Goal: Information Seeking & Learning: Learn about a topic

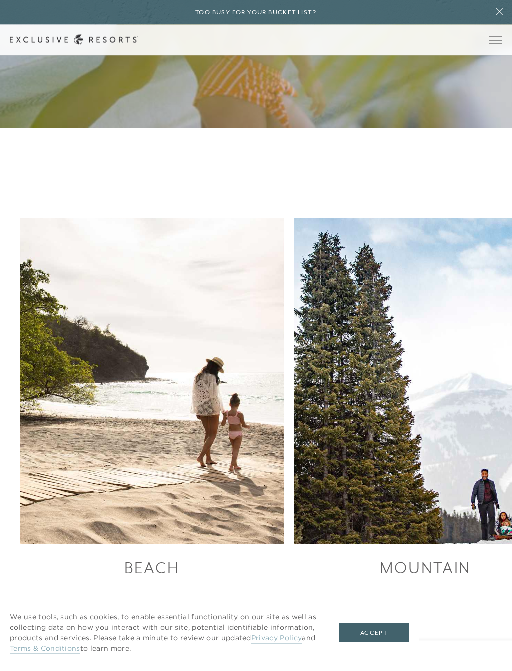
scroll to position [1658, 0]
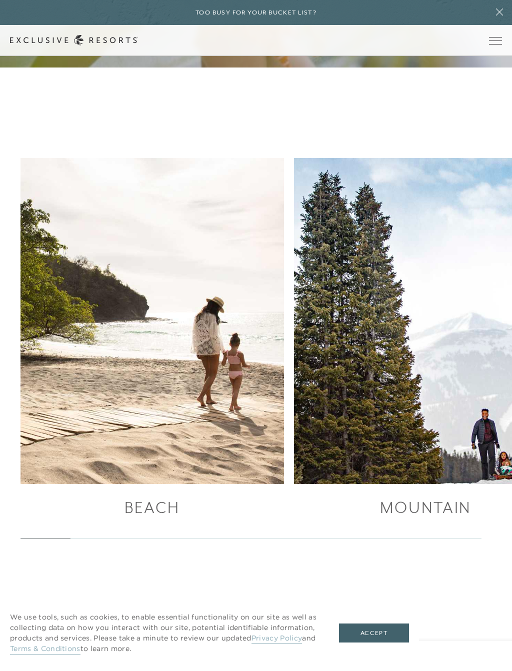
click at [435, 509] on div "Mountain" at bounding box center [426, 506] width 264 height 25
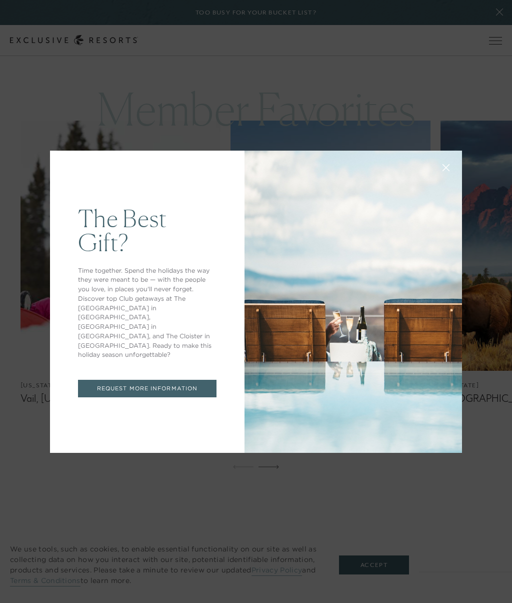
click at [447, 163] on button at bounding box center [446, 167] width 24 height 24
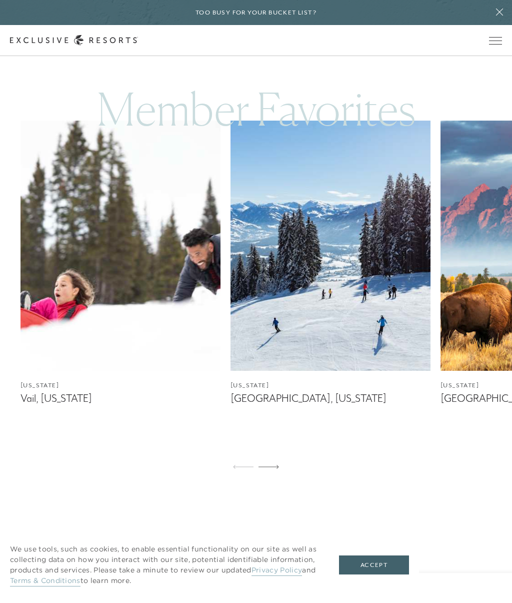
click at [386, 317] on img at bounding box center [331, 246] width 200 height 250
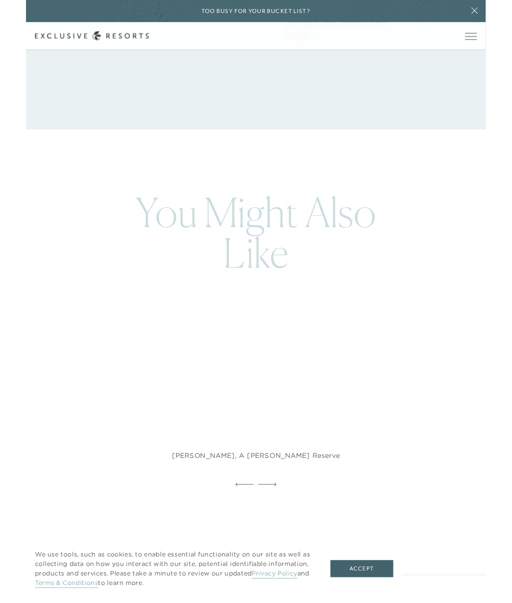
scroll to position [2561, 0]
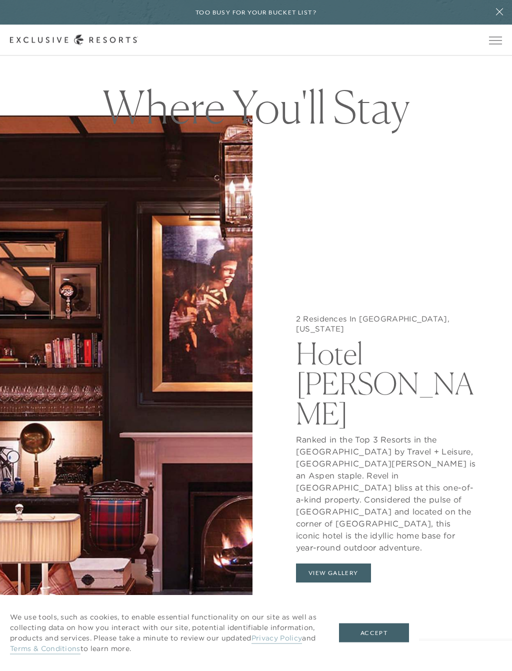
click at [358, 564] on button "View Gallery" at bounding box center [333, 573] width 75 height 19
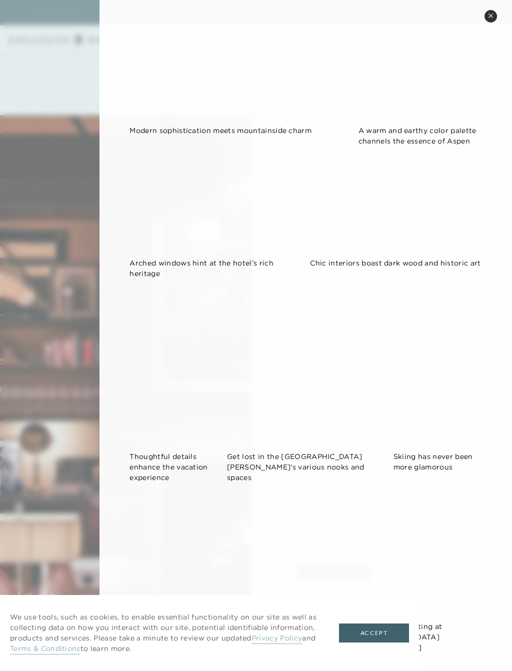
scroll to position [158, 0]
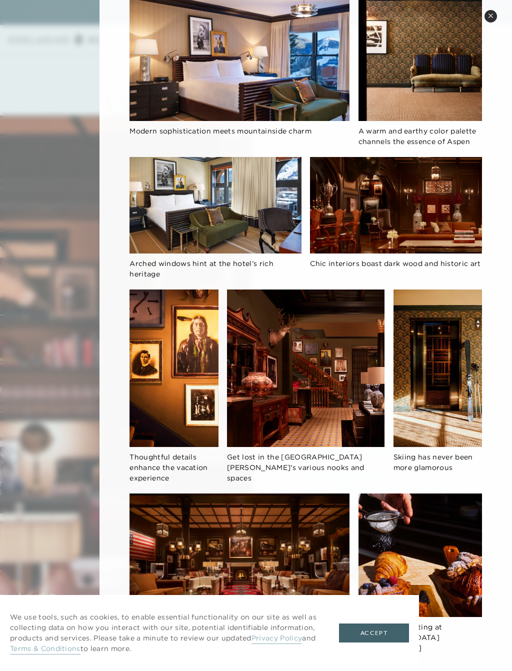
click at [498, 7] on div "[GEOGRAPHIC_DATA], [US_STATE][GEOGRAPHIC_DATA] [PERSON_NAME] in the Top 3 Resor…" at bounding box center [306, 268] width 413 height 852
click at [488, 13] on button "Close quickview" at bounding box center [491, 16] width 13 height 13
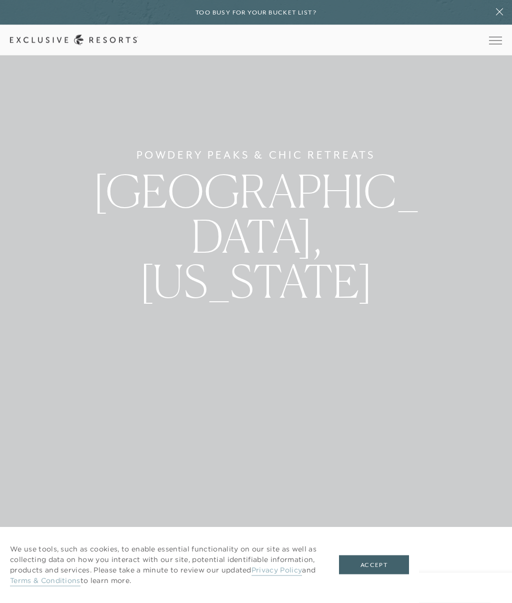
scroll to position [0, 0]
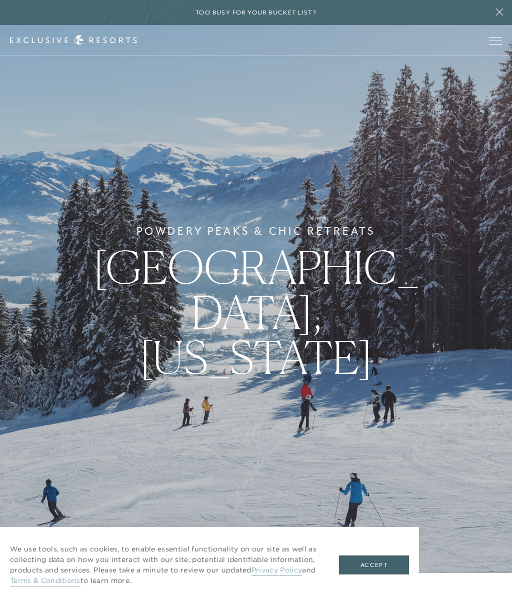
click at [397, 562] on button "Accept" at bounding box center [374, 564] width 70 height 19
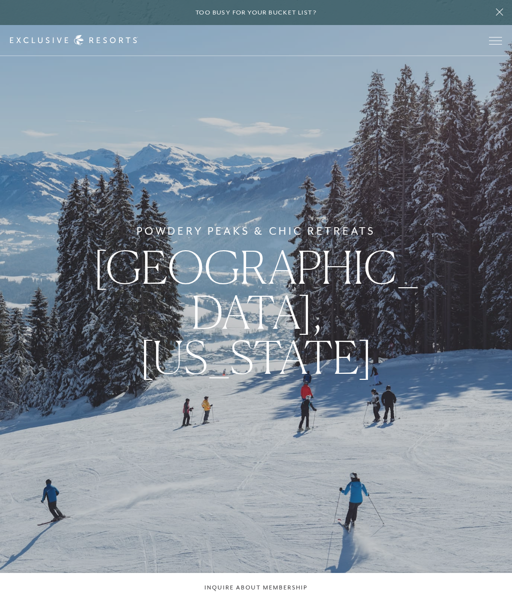
click at [482, 420] on div "Powdery Peaks & Chic Retreats [GEOGRAPHIC_DATA], [US_STATE]" at bounding box center [256, 301] width 512 height 603
click at [493, 44] on button "Open navigation" at bounding box center [495, 40] width 13 height 7
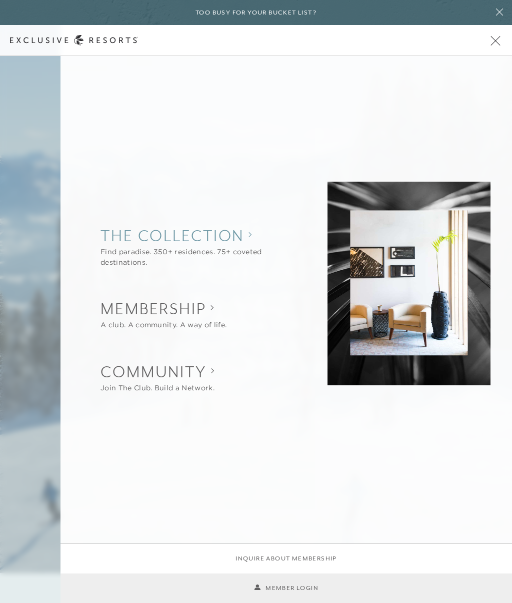
click at [223, 238] on collection "The Collection" at bounding box center [199, 236] width 196 height 22
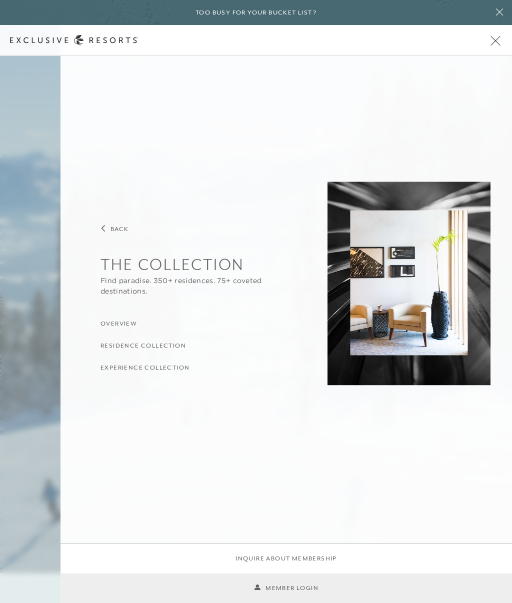
click at [178, 347] on h3 "Residence Collection" at bounding box center [144, 346] width 86 height 10
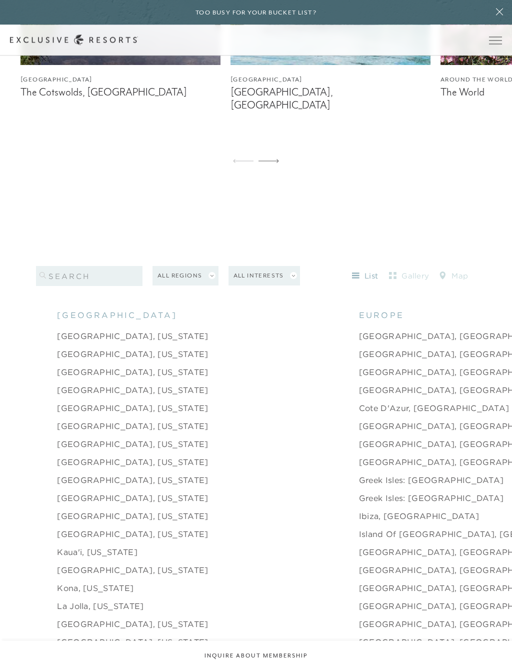
scroll to position [1120, 0]
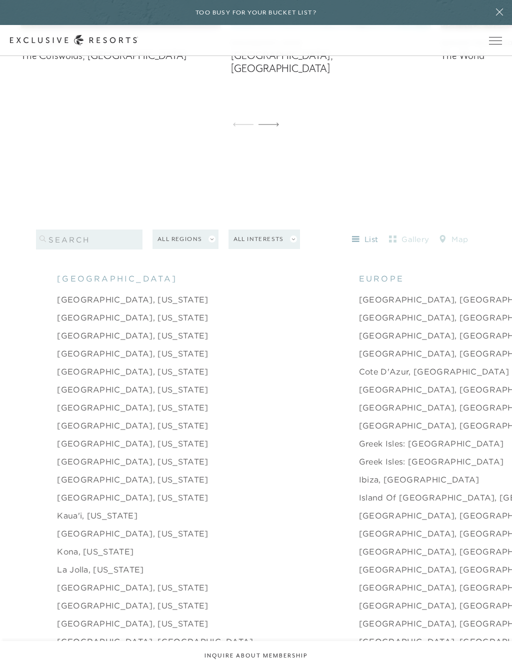
click at [359, 312] on link "[GEOGRAPHIC_DATA], [GEOGRAPHIC_DATA]" at bounding box center [457, 318] width 197 height 12
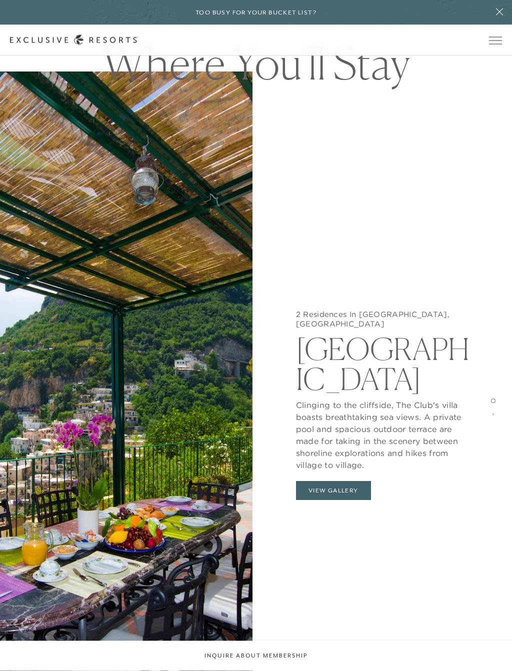
scroll to position [1128, 0]
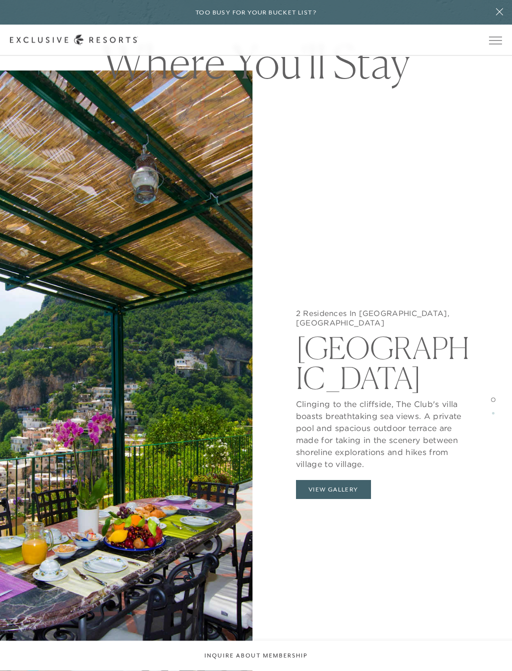
click at [364, 481] on button "View Gallery" at bounding box center [333, 490] width 75 height 19
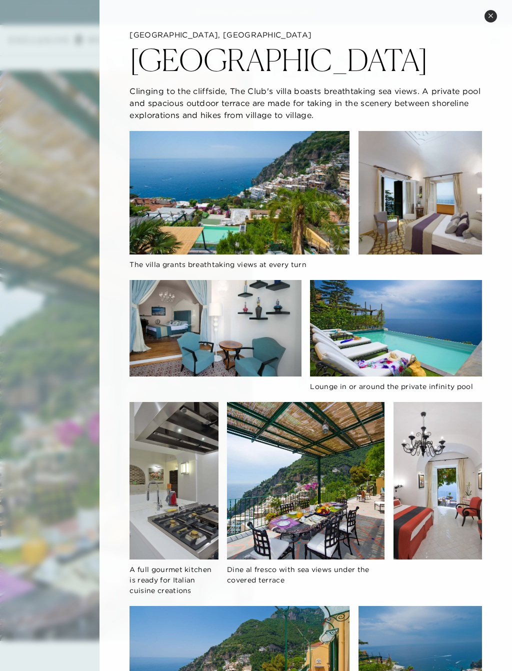
scroll to position [0, 0]
click at [493, 12] on button "Close quickview" at bounding box center [491, 16] width 13 height 13
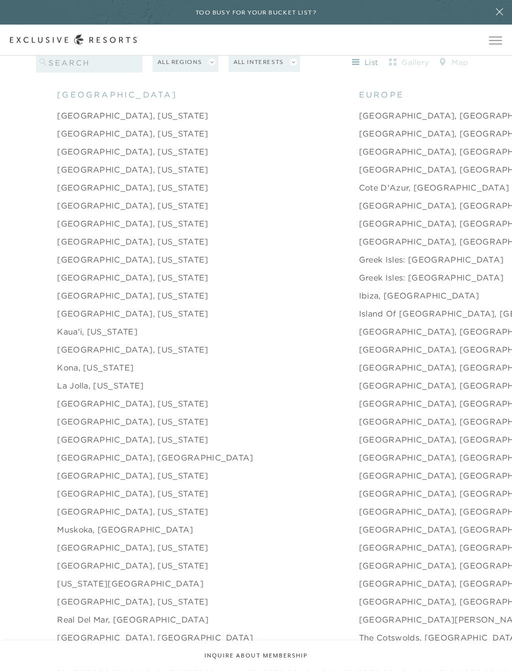
scroll to position [1305, 0]
click at [359, 325] on link "[GEOGRAPHIC_DATA], [GEOGRAPHIC_DATA]" at bounding box center [457, 331] width 197 height 12
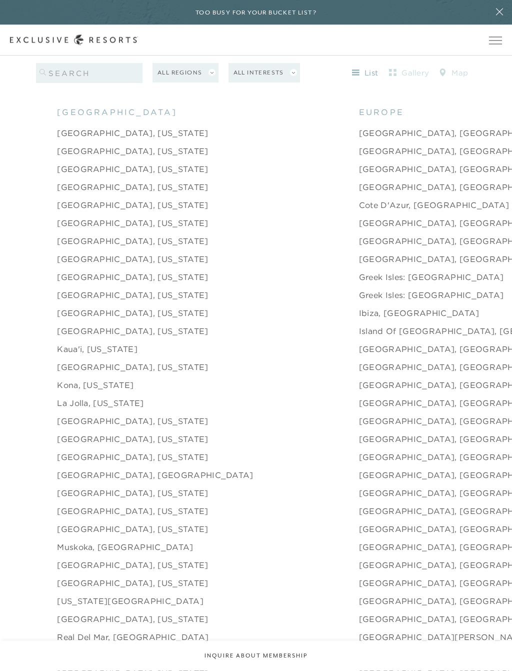
scroll to position [1286, 0]
click at [359, 541] on link "[GEOGRAPHIC_DATA], [GEOGRAPHIC_DATA]" at bounding box center [457, 547] width 197 height 12
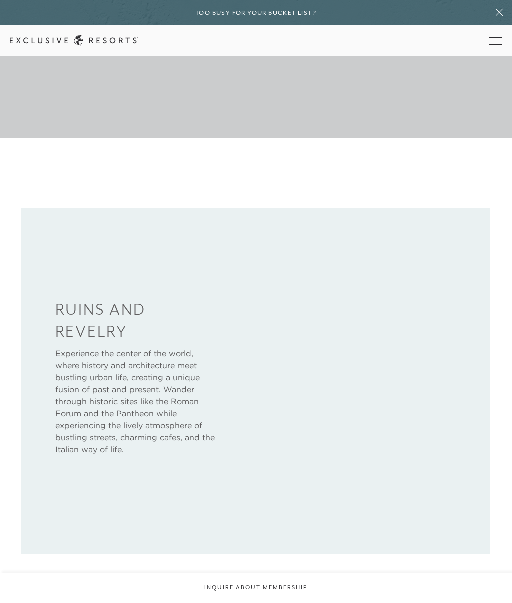
scroll to position [400, 0]
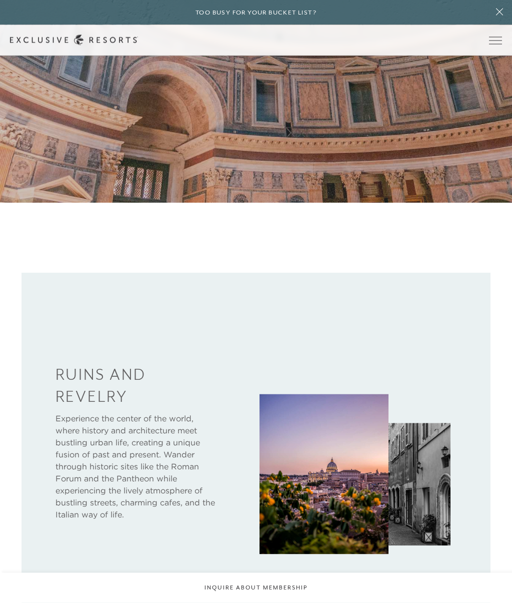
scroll to position [1286, 0]
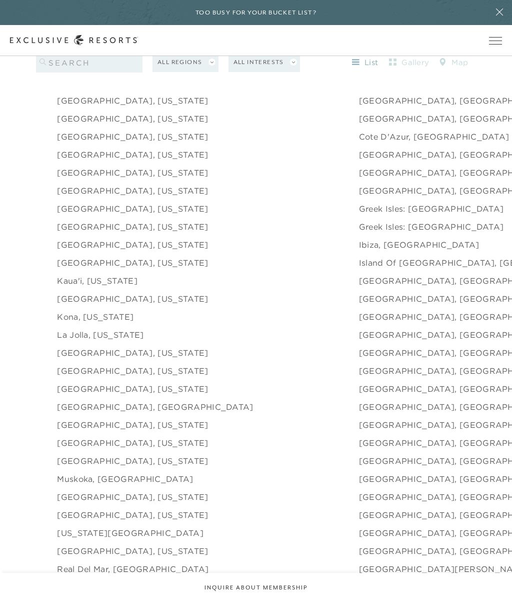
click at [359, 293] on link "[GEOGRAPHIC_DATA], [GEOGRAPHIC_DATA]" at bounding box center [457, 299] width 197 height 12
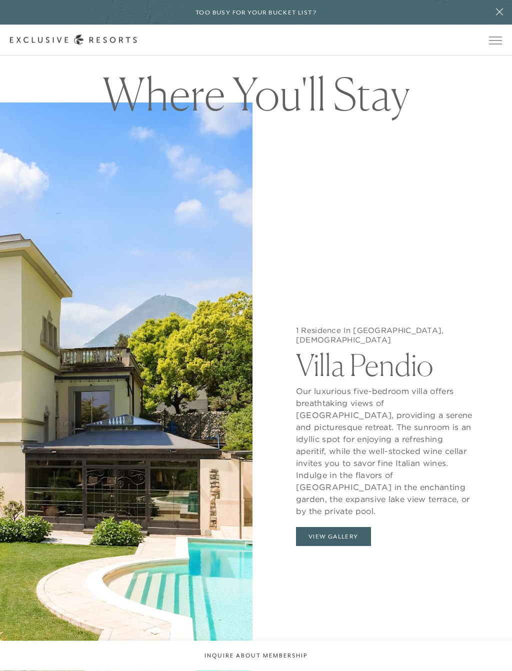
scroll to position [1121, 0]
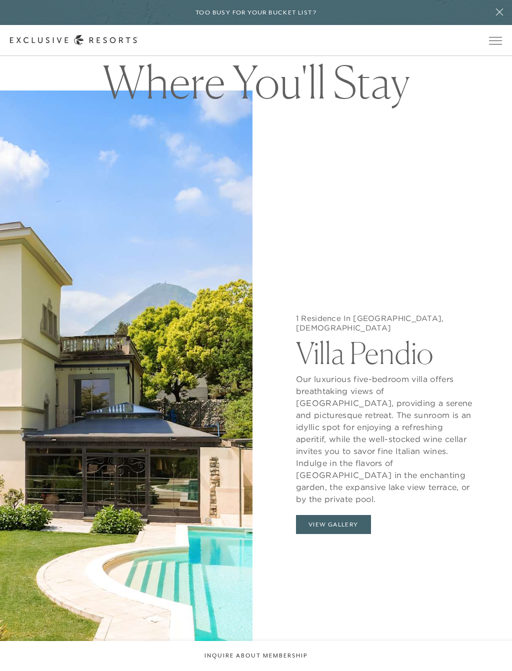
click at [361, 515] on button "View Gallery" at bounding box center [333, 524] width 75 height 19
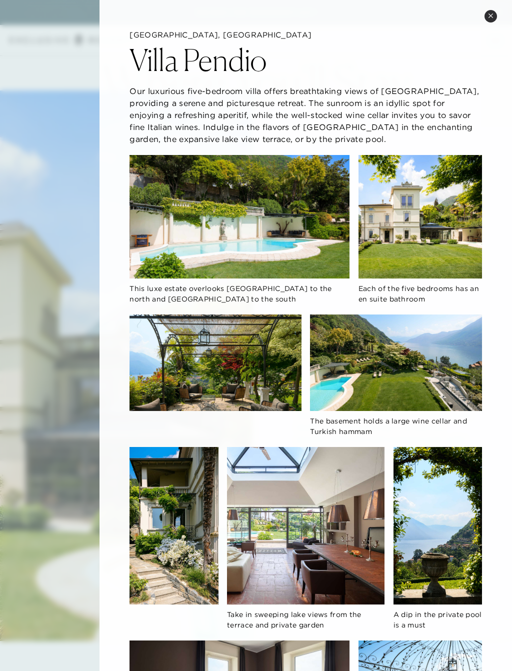
click at [497, 13] on div "[GEOGRAPHIC_DATA], [GEOGRAPHIC_DATA] [GEOGRAPHIC_DATA] Our luxurious five-bedro…" at bounding box center [306, 471] width 413 height 943
click at [490, 18] on icon at bounding box center [491, 16] width 6 height 6
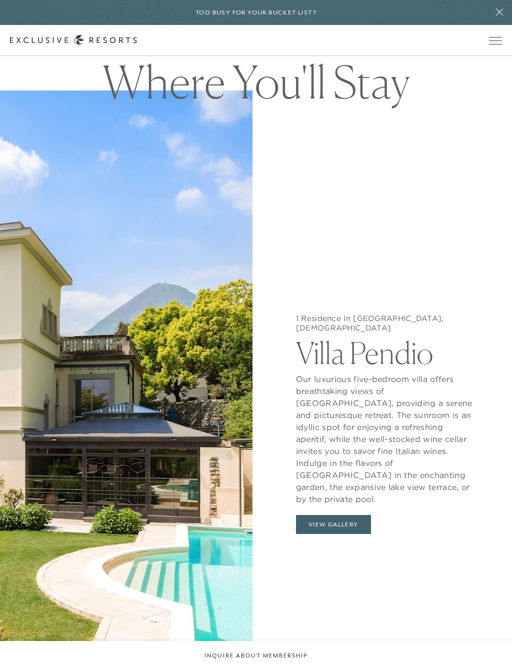
click at [495, 39] on span "Open navigation" at bounding box center [495, 40] width 13 height 7
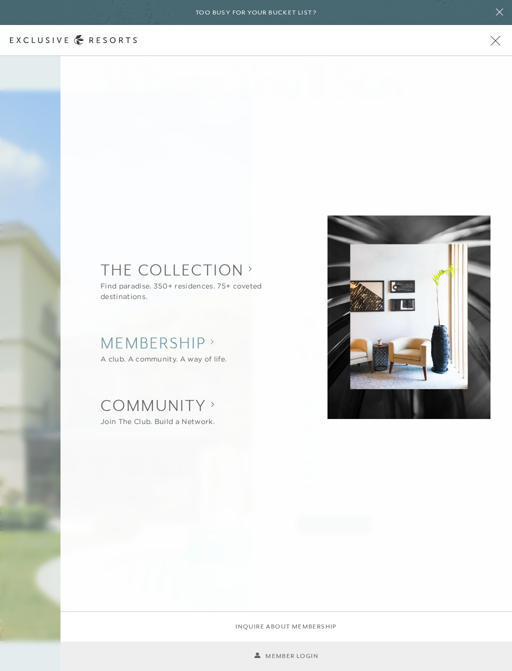
click at [194, 348] on h2 "Membership" at bounding box center [164, 343] width 126 height 22
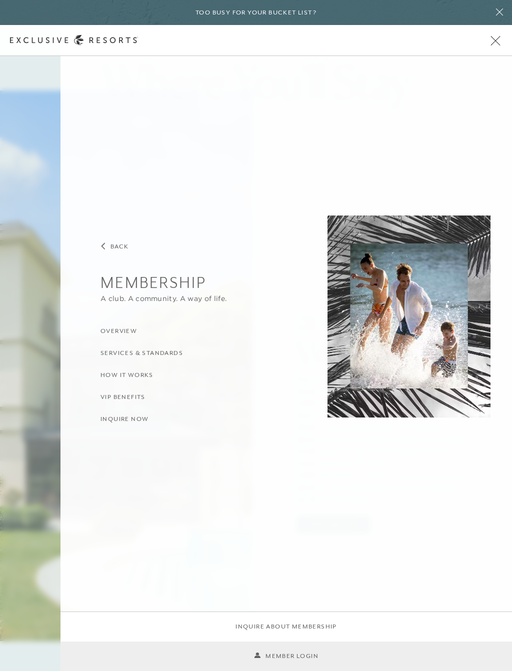
click at [119, 396] on h3 "VIP Benefits" at bounding box center [123, 398] width 45 height 10
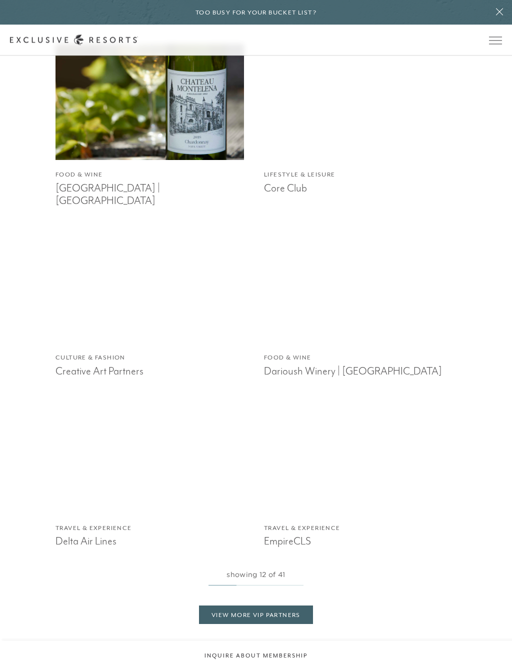
scroll to position [1715, 0]
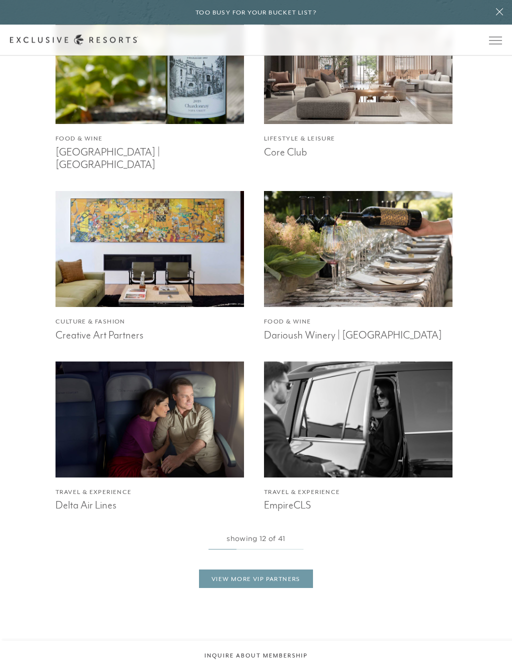
click at [307, 570] on link "View More VIP Partners" at bounding box center [256, 579] width 114 height 19
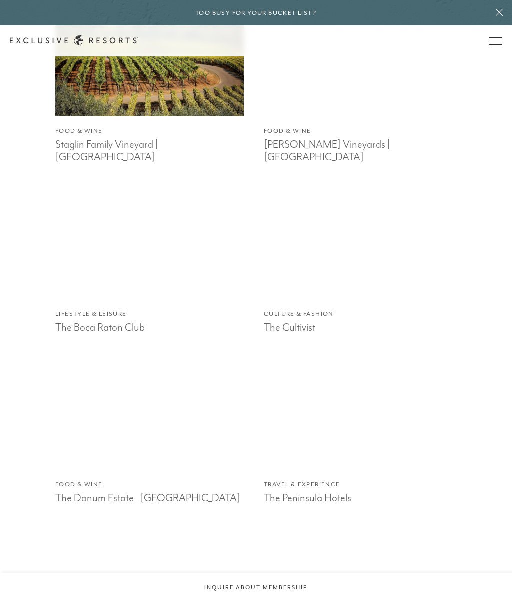
scroll to position [3902, 0]
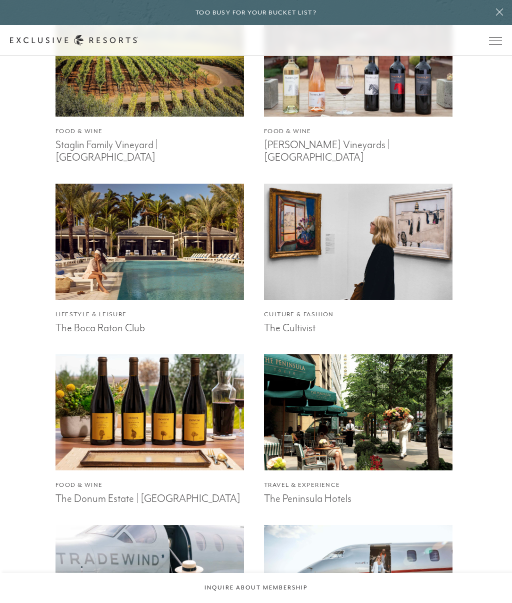
click at [178, 191] on img at bounding box center [150, 242] width 208 height 128
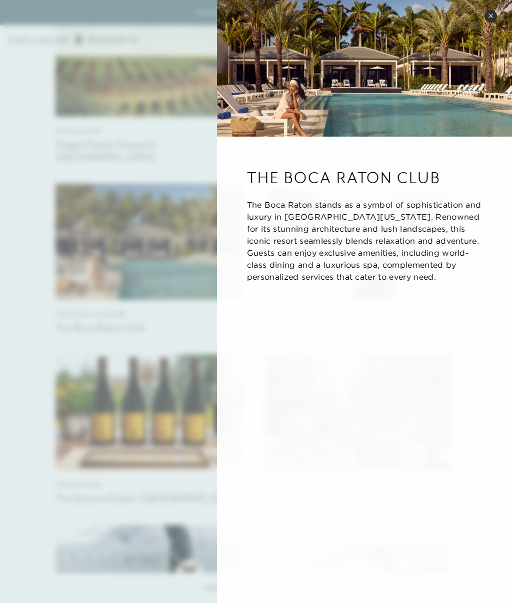
click at [145, 411] on div at bounding box center [256, 301] width 512 height 603
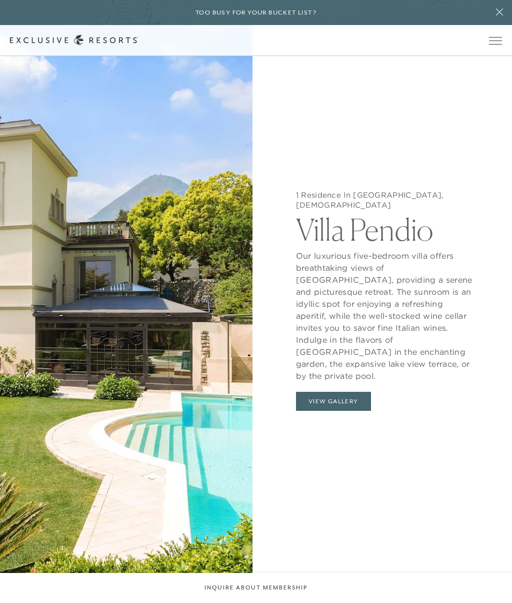
scroll to position [2033, 0]
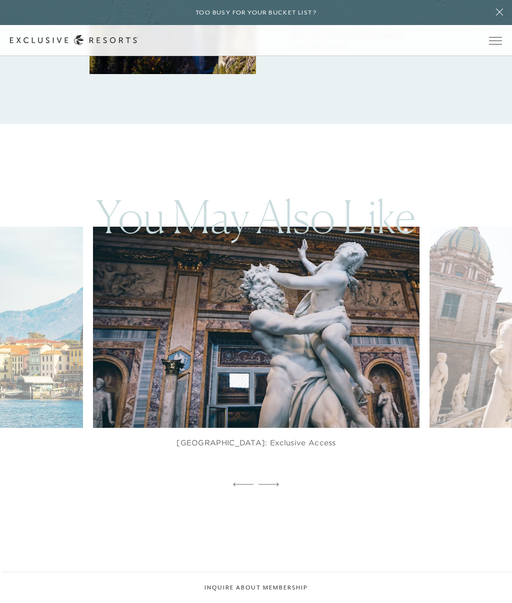
click at [489, 42] on button "Open navigation" at bounding box center [495, 40] width 13 height 7
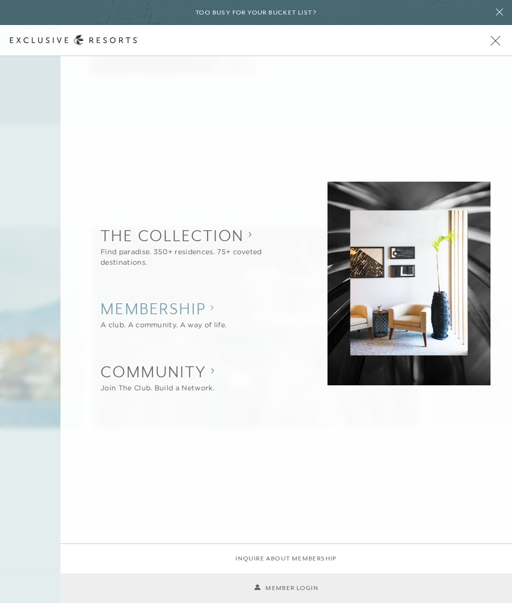
click at [203, 311] on h2 "Membership" at bounding box center [164, 309] width 126 height 22
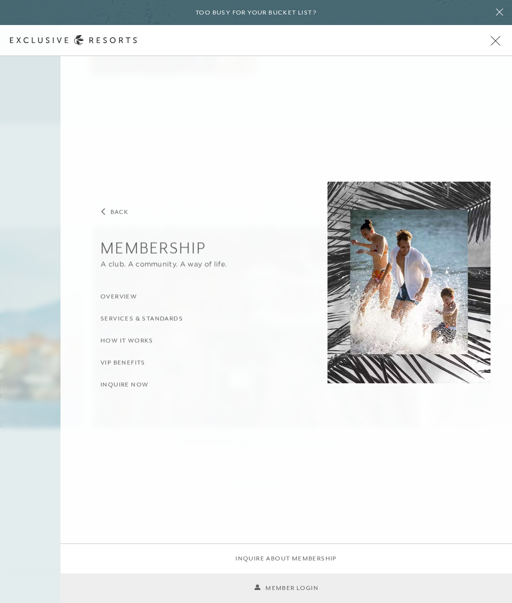
click at [126, 298] on h3 "Overview" at bounding box center [119, 297] width 37 height 10
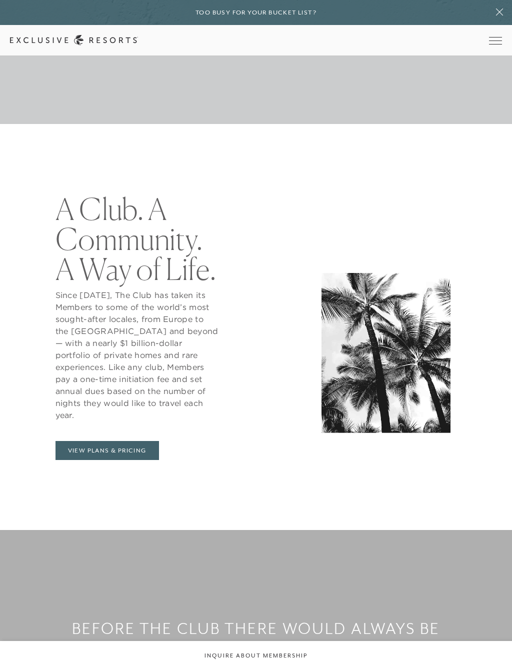
scroll to position [571, 0]
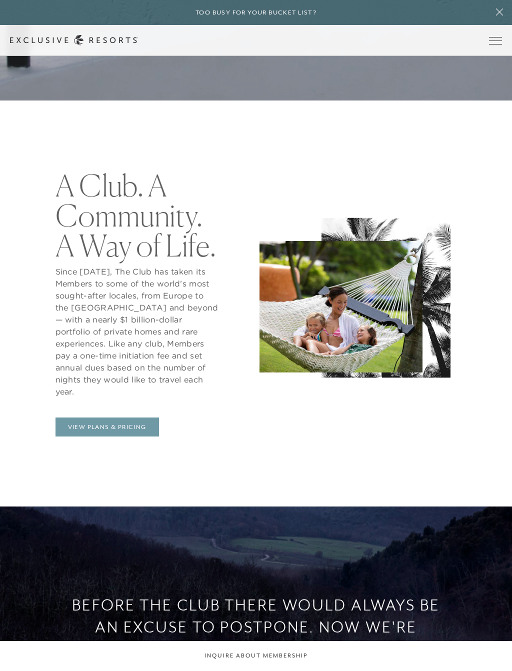
click at [127, 418] on link "View Plans & Pricing" at bounding box center [108, 427] width 104 height 19
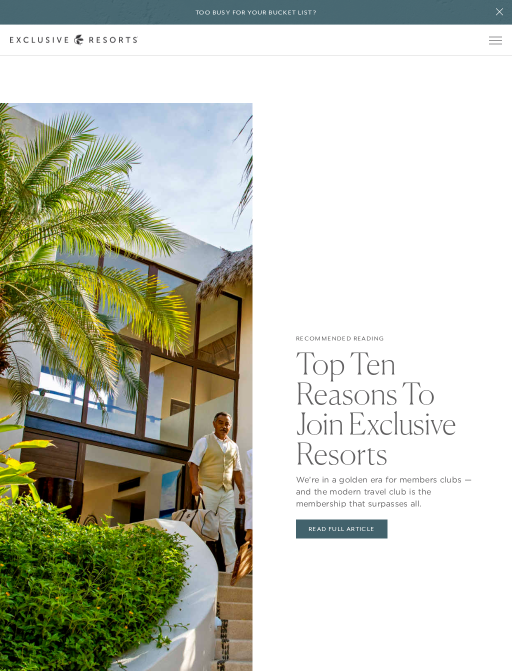
scroll to position [2655, 0]
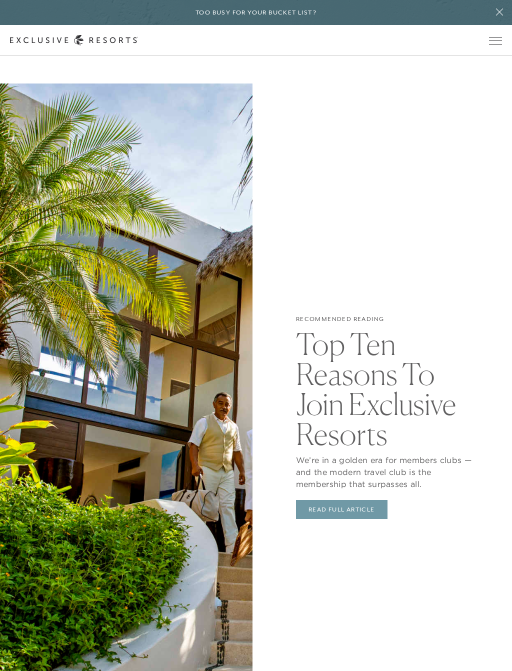
click at [374, 509] on link "Read Full Article" at bounding box center [342, 509] width 92 height 19
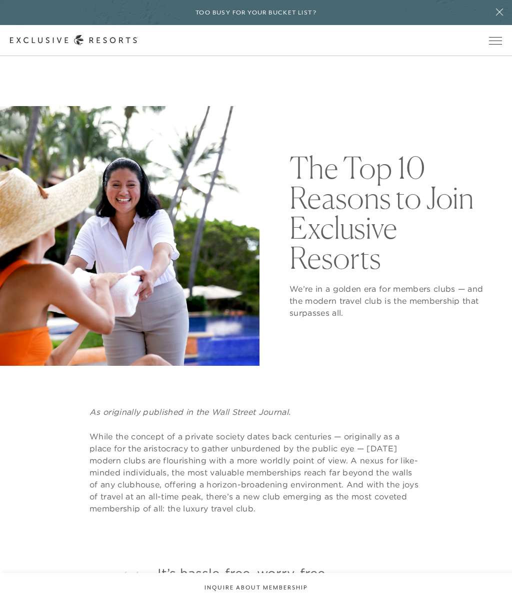
click at [491, 44] on button "Open navigation" at bounding box center [495, 40] width 13 height 7
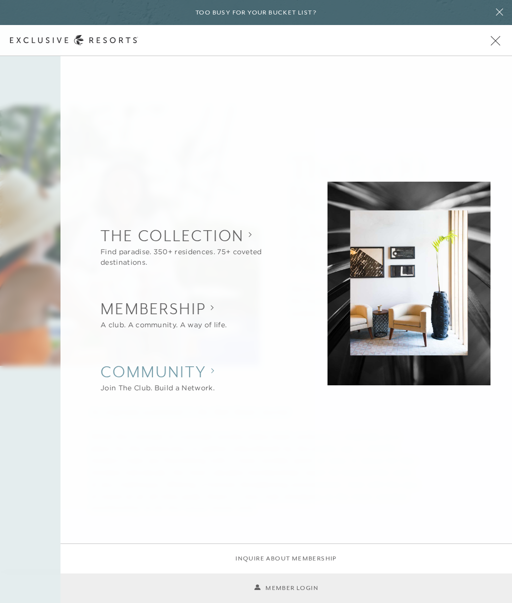
click at [196, 385] on div "Join The Club. Build a Network." at bounding box center [158, 388] width 114 height 11
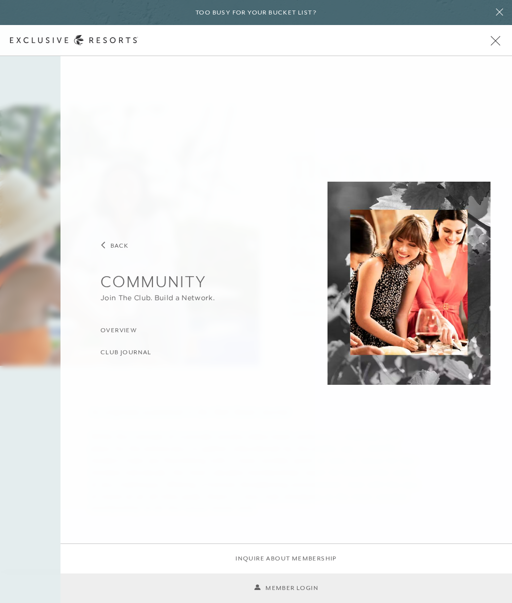
click at [111, 325] on h3 "Overview" at bounding box center [119, 330] width 37 height 10
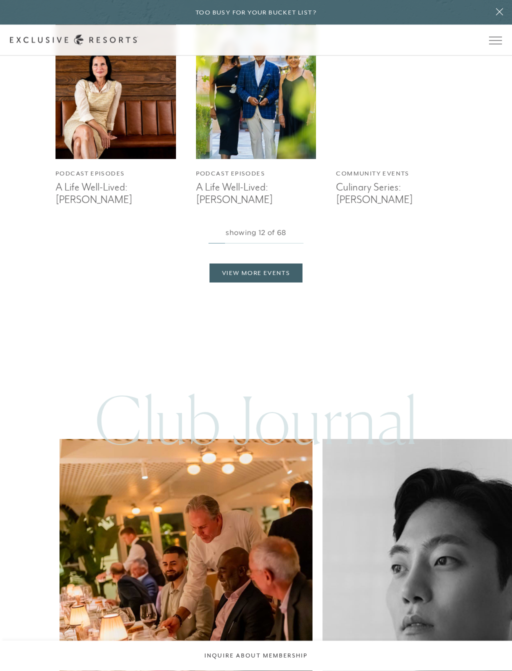
scroll to position [3304, 0]
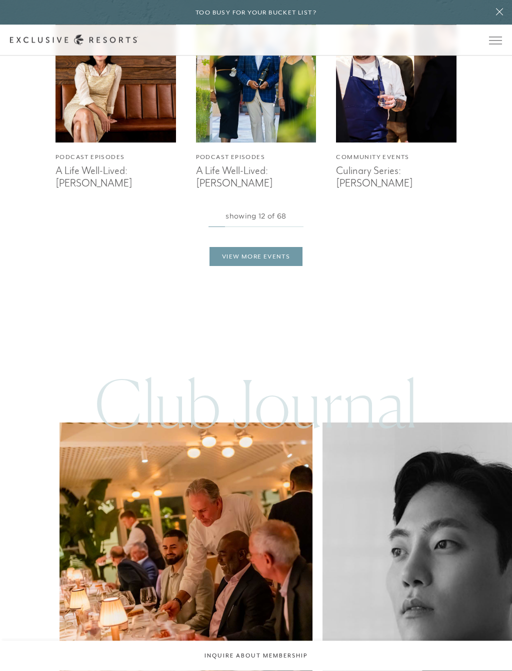
click at [240, 248] on link "View More Events" at bounding box center [256, 257] width 93 height 19
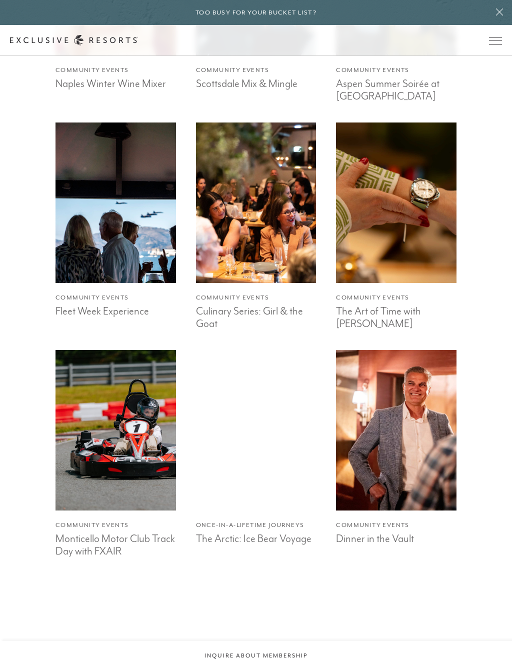
scroll to position [6874, 0]
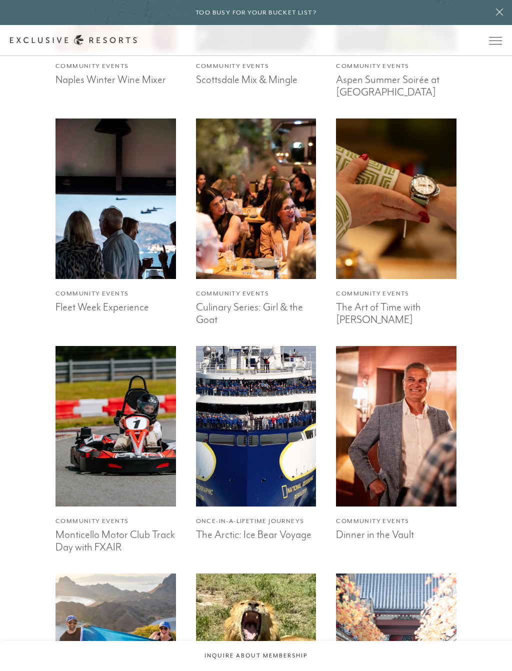
click at [226, 120] on img at bounding box center [256, 199] width 133 height 177
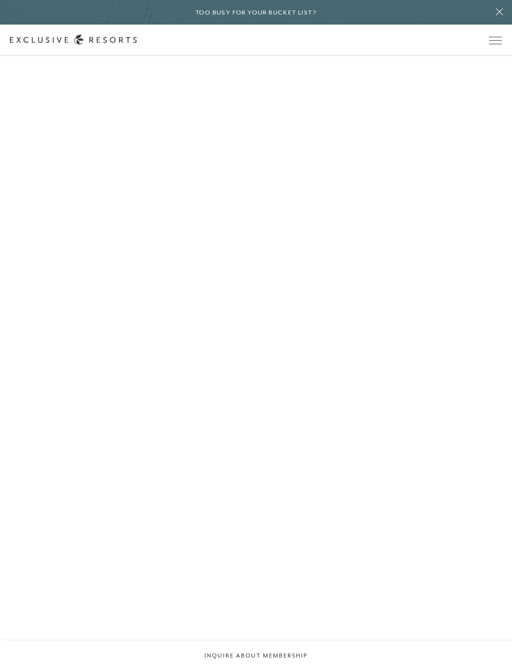
scroll to position [654, 0]
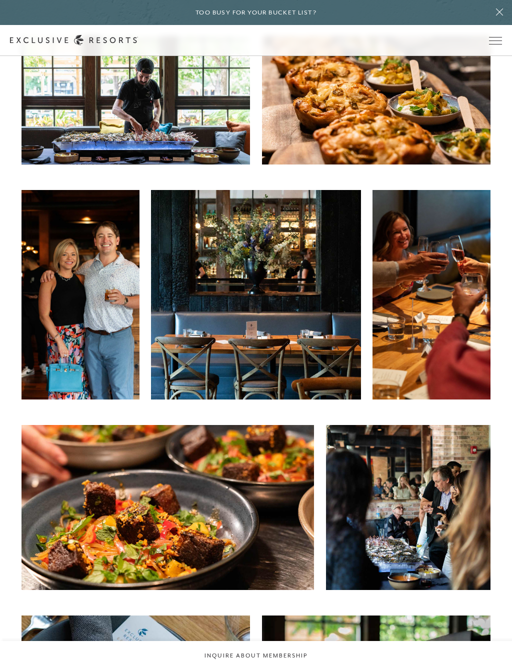
click at [69, 316] on img at bounding box center [81, 295] width 118 height 210
click at [67, 306] on img at bounding box center [81, 295] width 118 height 210
click at [82, 302] on img at bounding box center [81, 295] width 118 height 210
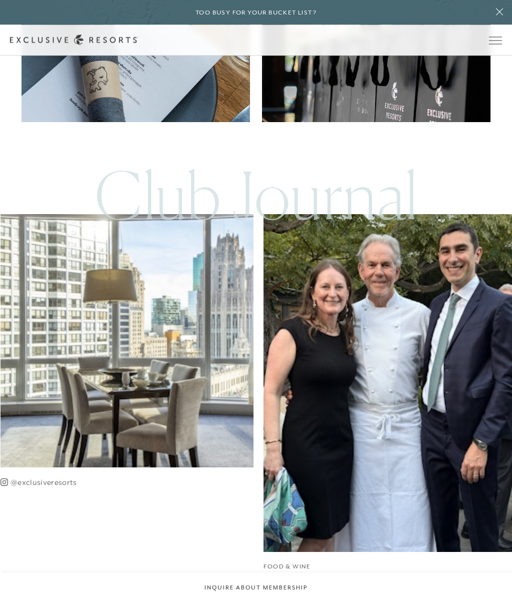
scroll to position [1277, 0]
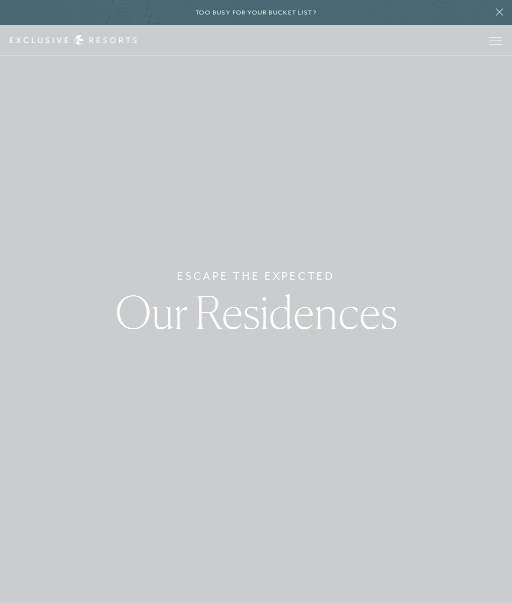
click at [495, 42] on span "Open navigation" at bounding box center [495, 40] width 13 height 7
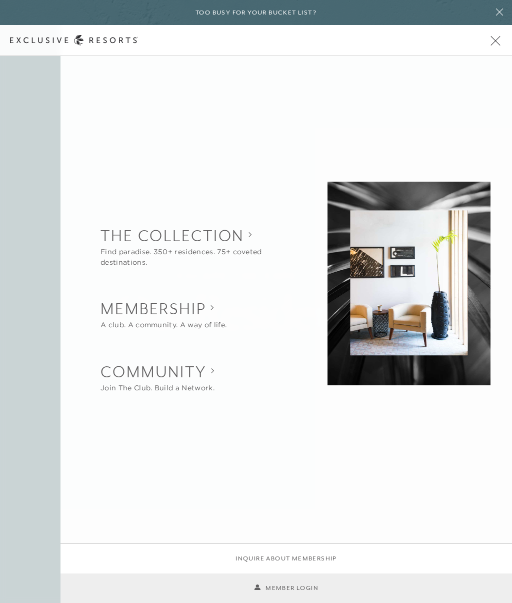
click at [497, 44] on button "Open navigation" at bounding box center [495, 40] width 13 height 7
click at [218, 234] on collection "The Collection" at bounding box center [199, 236] width 196 height 22
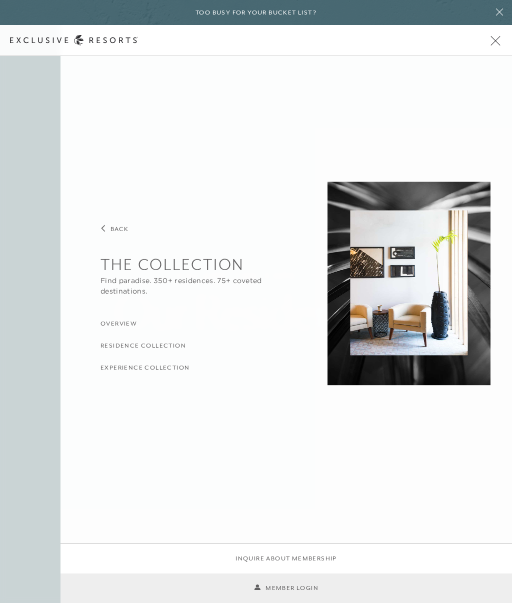
click at [172, 343] on h3 "Residence Collection" at bounding box center [144, 346] width 86 height 10
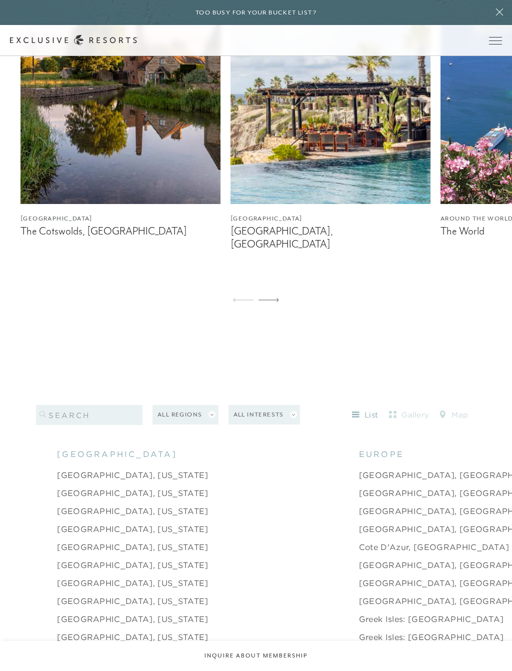
scroll to position [1012, 0]
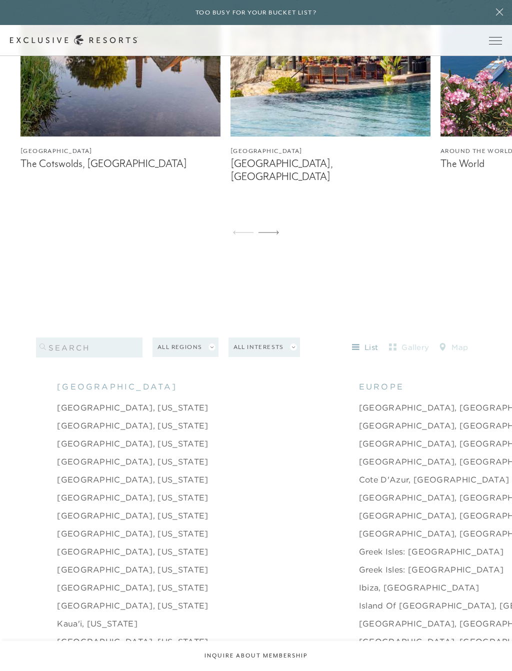
click at [284, 338] on button "All Interests" at bounding box center [265, 348] width 72 height 20
click at [260, 404] on link "Mountain" at bounding box center [265, 411] width 62 height 15
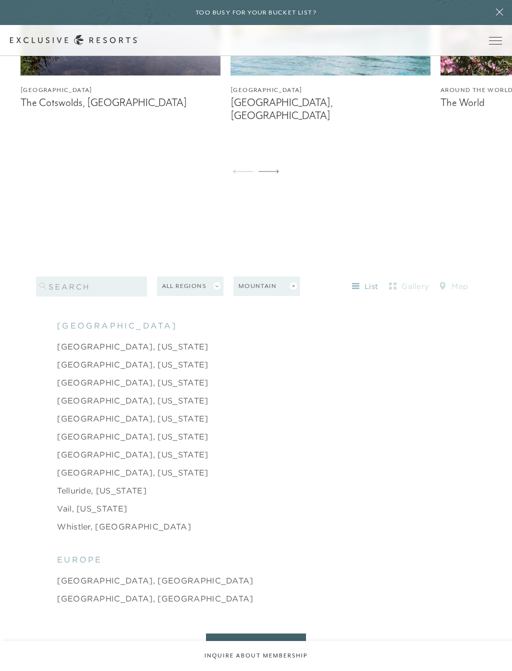
scroll to position [1089, 0]
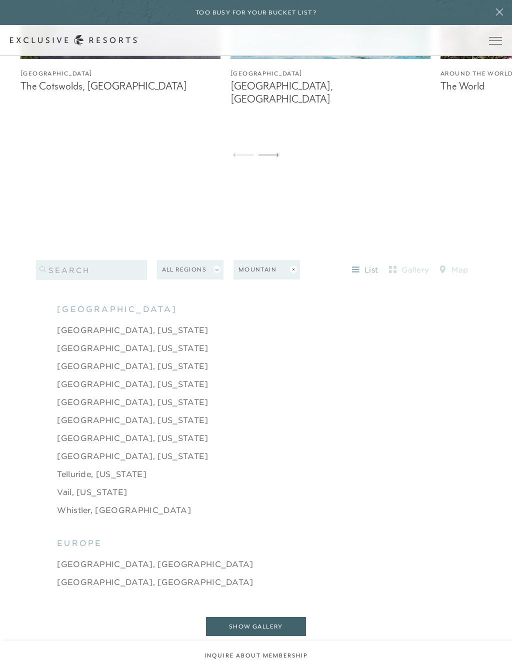
click at [118, 558] on link "[GEOGRAPHIC_DATA], [GEOGRAPHIC_DATA]" at bounding box center [155, 564] width 197 height 12
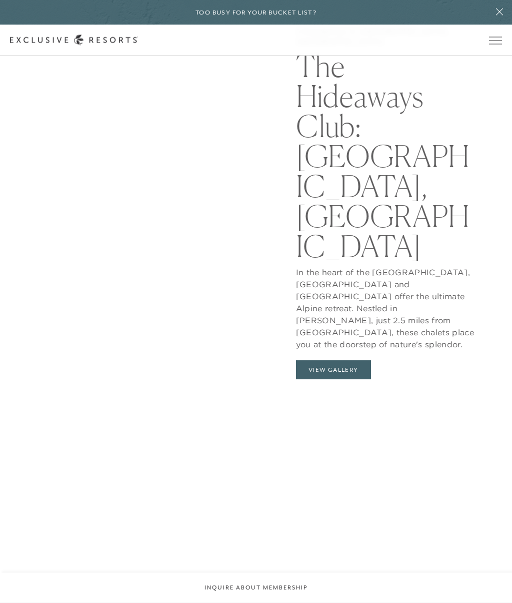
scroll to position [1201, 0]
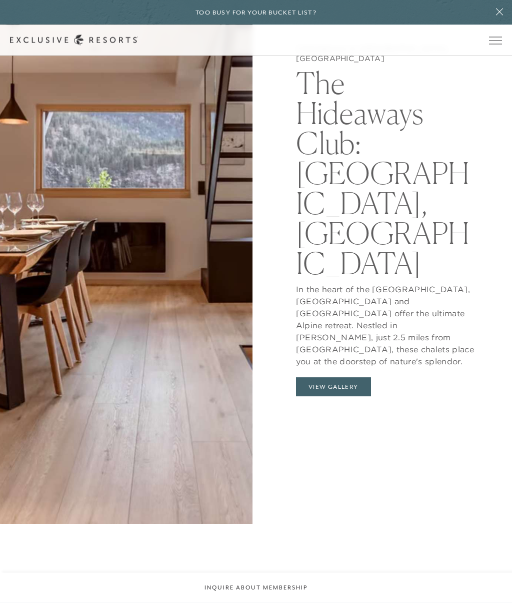
click at [341, 378] on button "View Gallery" at bounding box center [333, 387] width 75 height 19
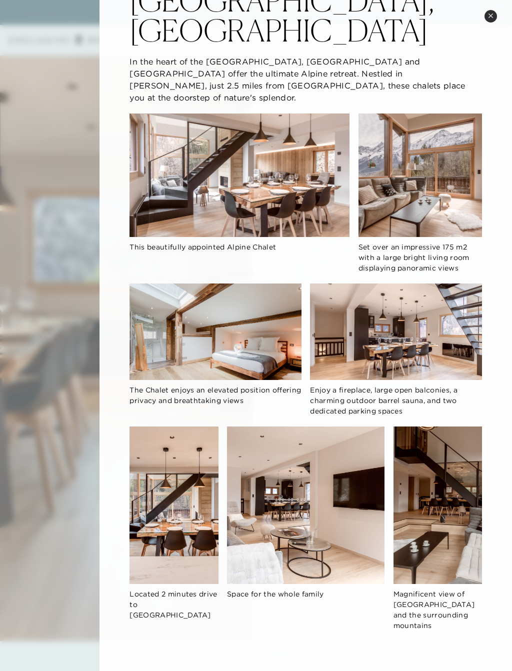
scroll to position [37, 0]
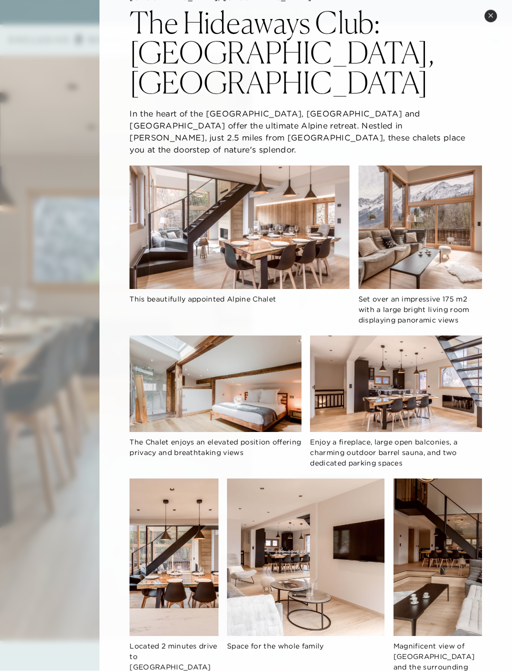
click at [495, 14] on button "Close quickview" at bounding box center [491, 16] width 13 height 13
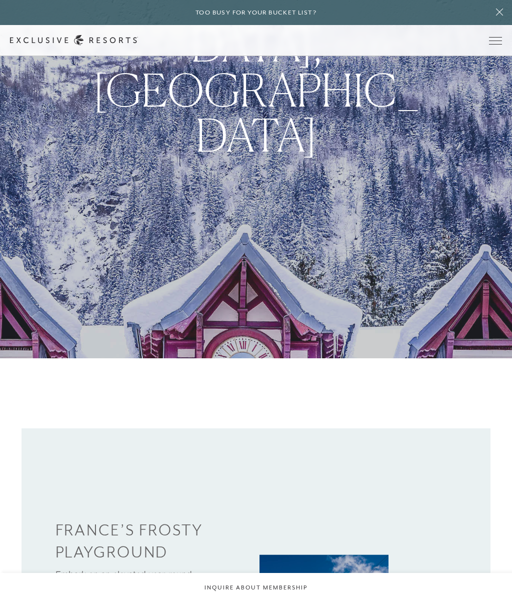
scroll to position [0, 0]
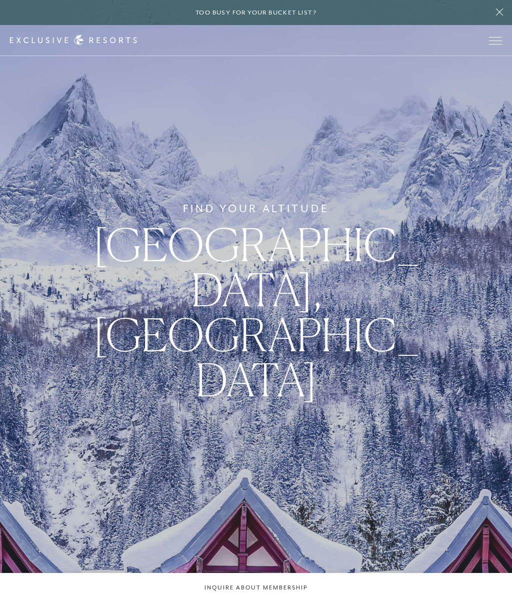
click at [495, 44] on button "Open navigation" at bounding box center [495, 40] width 13 height 7
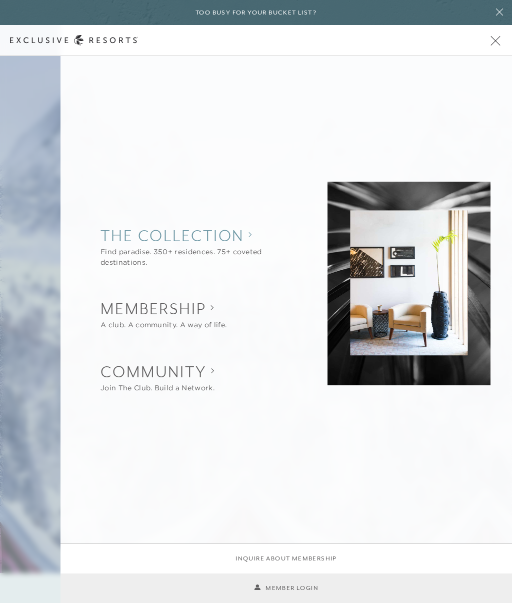
click at [130, 247] on div "Find paradise. 350+ residences. 75+ coveted destinations." at bounding box center [199, 257] width 196 height 21
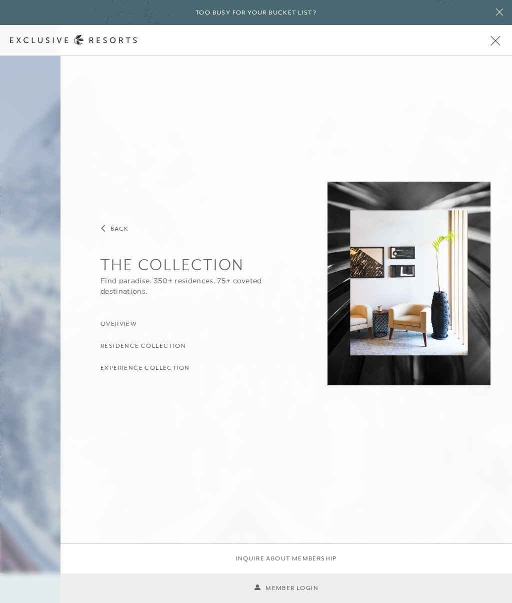
click at [119, 321] on h3 "Overview" at bounding box center [119, 324] width 37 height 10
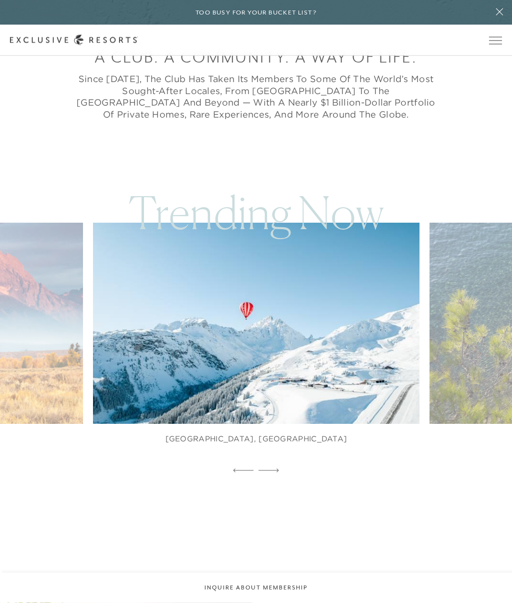
click at [491, 37] on span "Open navigation" at bounding box center [495, 40] width 13 height 7
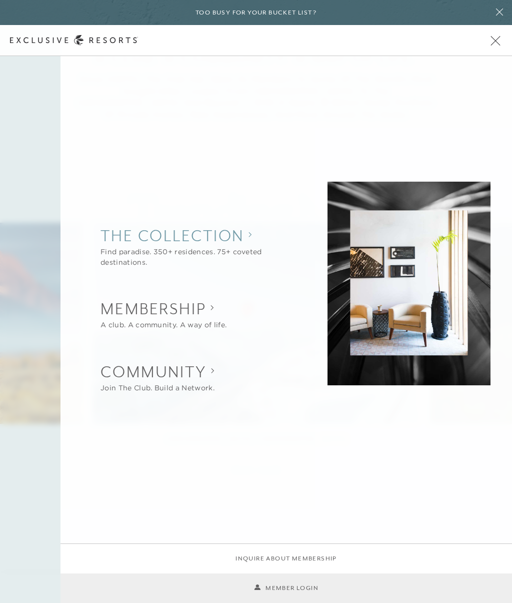
click at [123, 230] on collection "The Collection" at bounding box center [199, 236] width 196 height 22
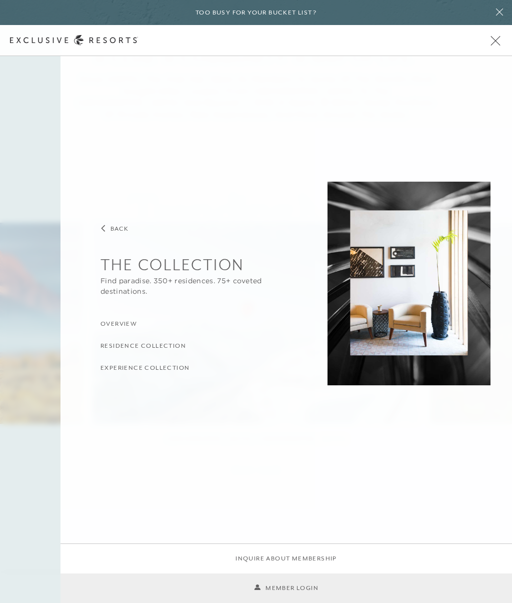
click at [120, 342] on h3 "Residence Collection" at bounding box center [144, 346] width 86 height 10
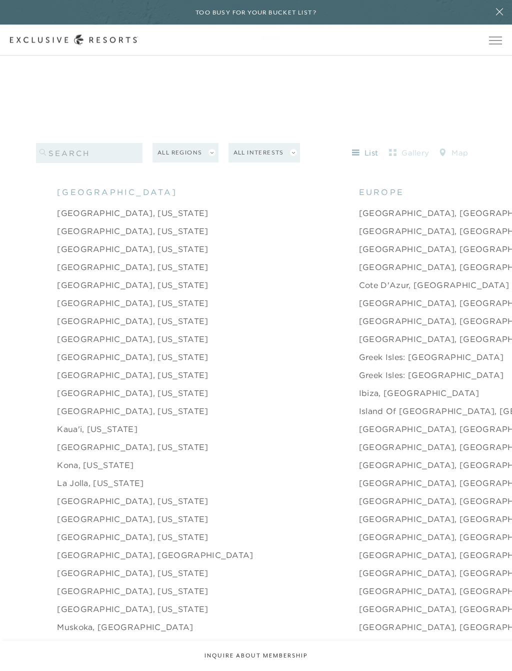
scroll to position [1206, 0]
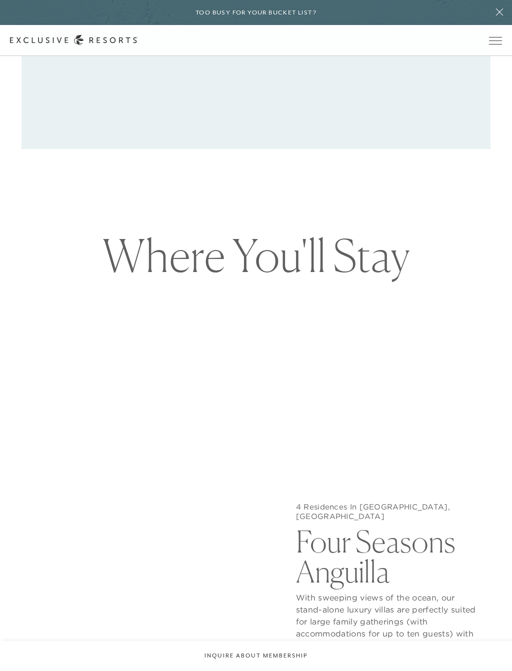
scroll to position [1062, 0]
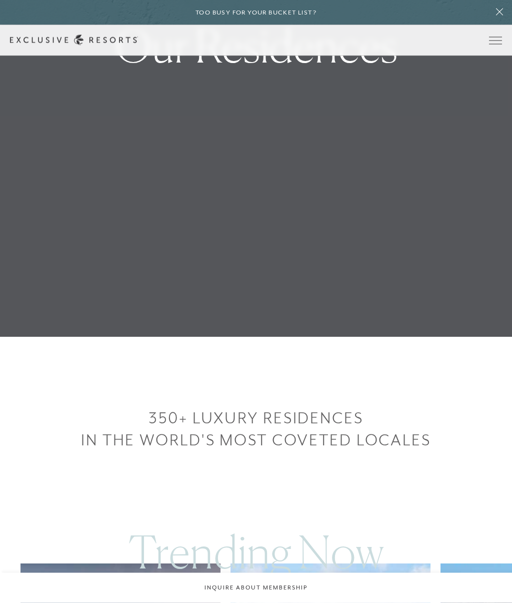
scroll to position [1206, 0]
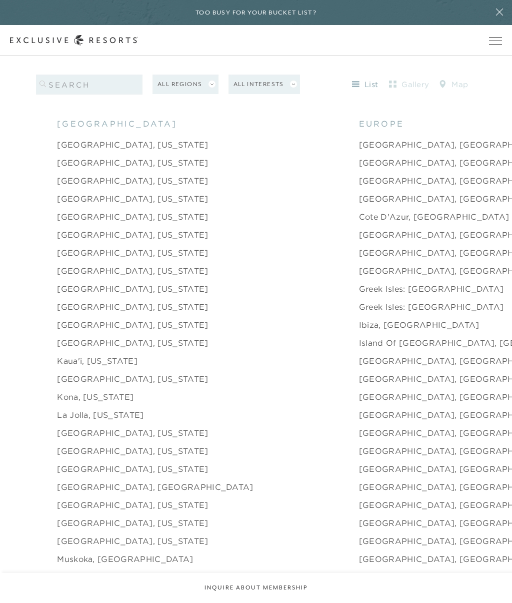
click at [359, 409] on link "[GEOGRAPHIC_DATA], [GEOGRAPHIC_DATA]" at bounding box center [457, 415] width 197 height 12
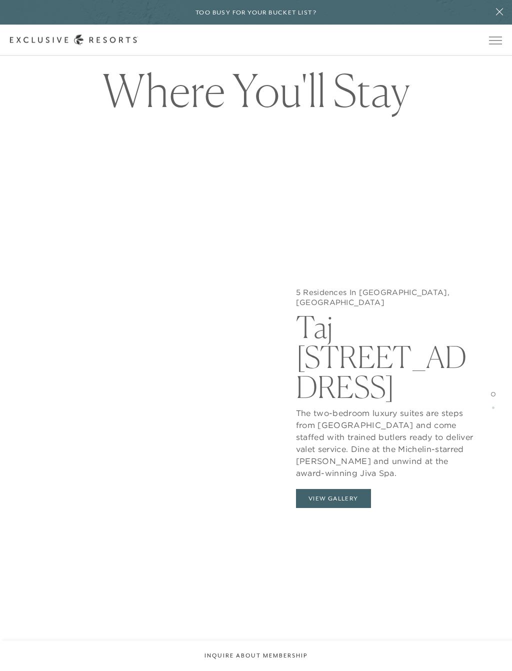
scroll to position [1112, 0]
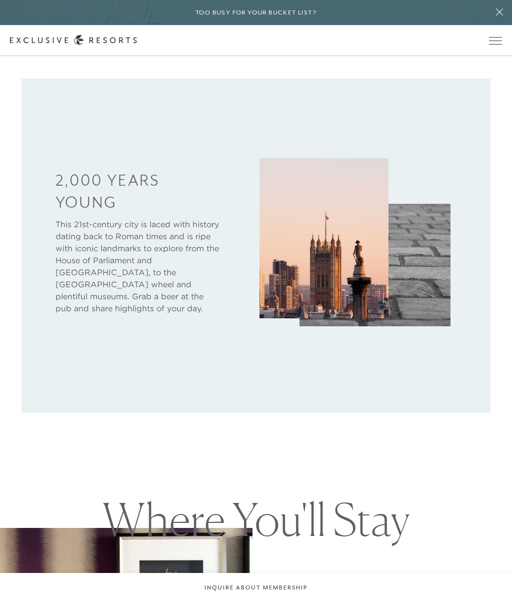
scroll to position [1206, 0]
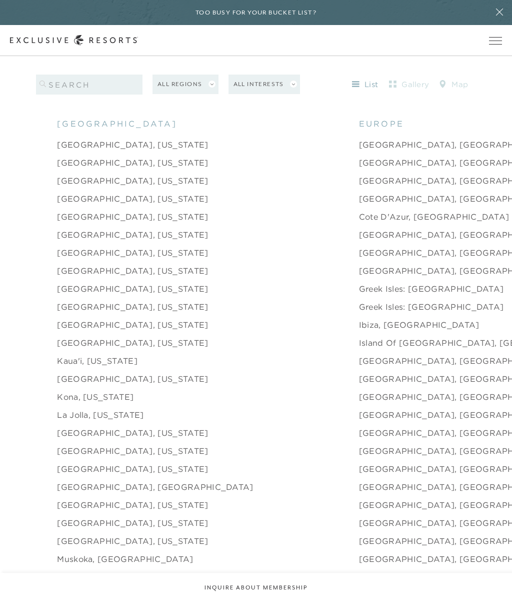
click at [86, 391] on link "Kona, [US_STATE]" at bounding box center [95, 397] width 77 height 12
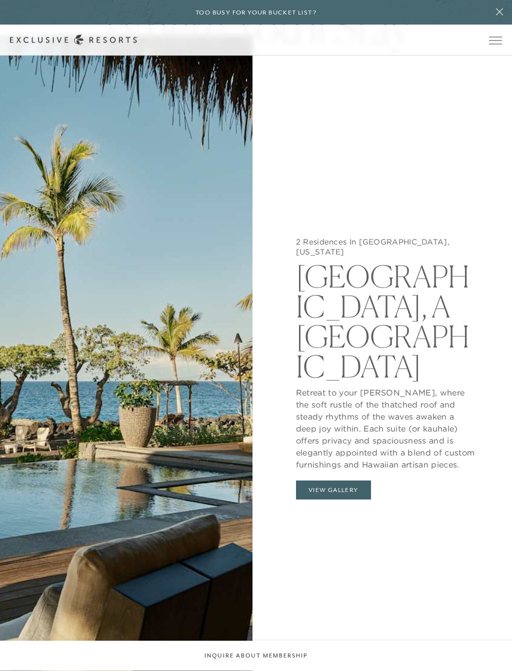
scroll to position [1178, 0]
click at [354, 480] on button "View Gallery" at bounding box center [333, 489] width 75 height 19
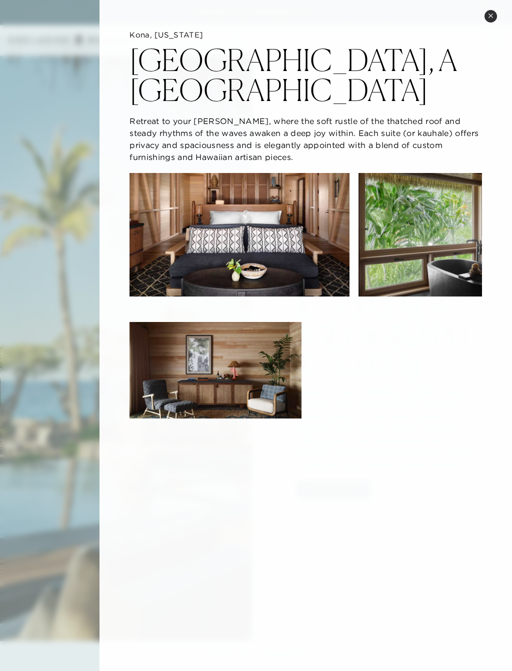
scroll to position [-1, 0]
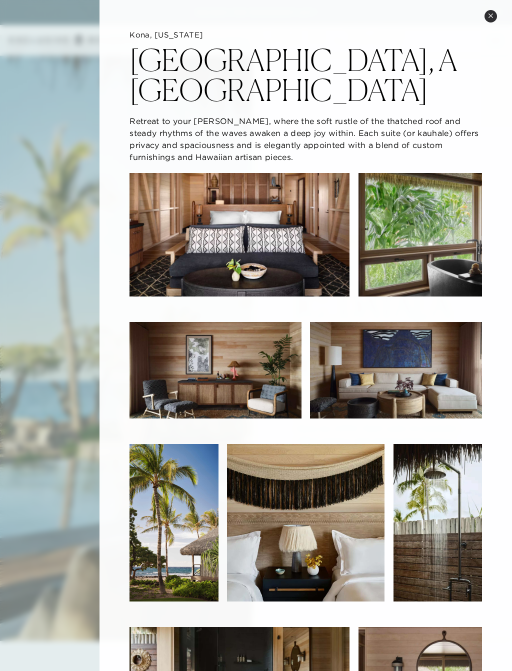
click at [508, 24] on div "Kona, Hawaii Kona Village, A Rosewood Resort Retreat to your hale, where the so…" at bounding box center [306, 403] width 413 height 807
click at [492, 17] on icon at bounding box center [491, 16] width 4 height 4
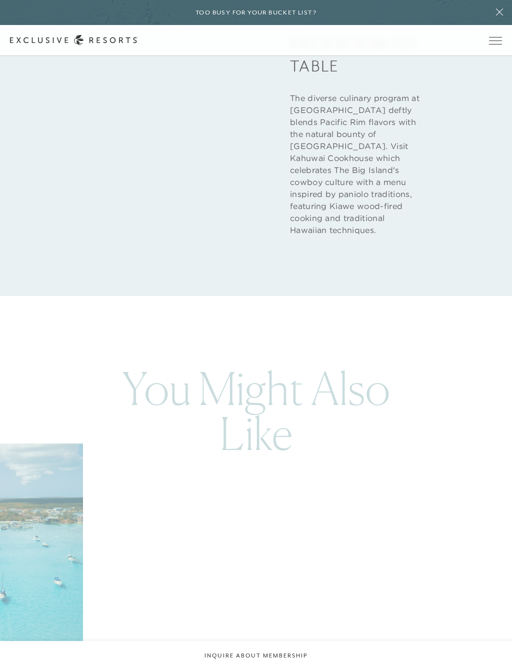
scroll to position [2146, 0]
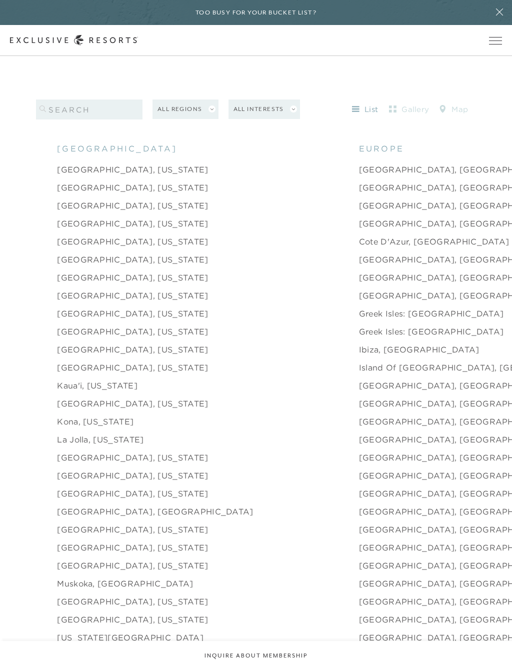
scroll to position [1300, 0]
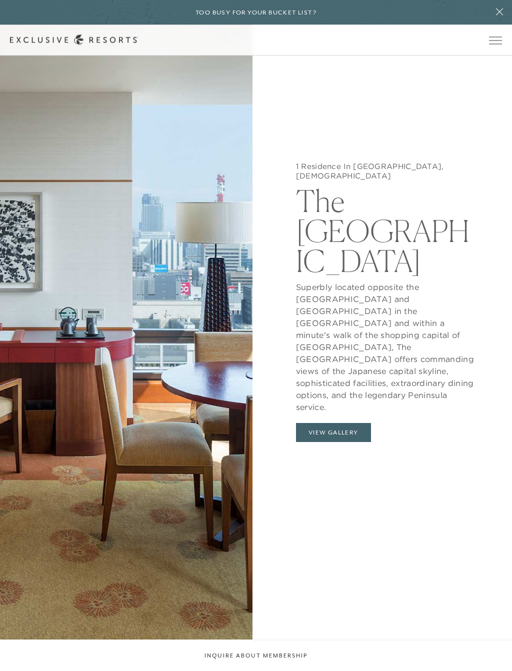
scroll to position [1291, 0]
click at [354, 423] on button "View Gallery" at bounding box center [333, 432] width 75 height 19
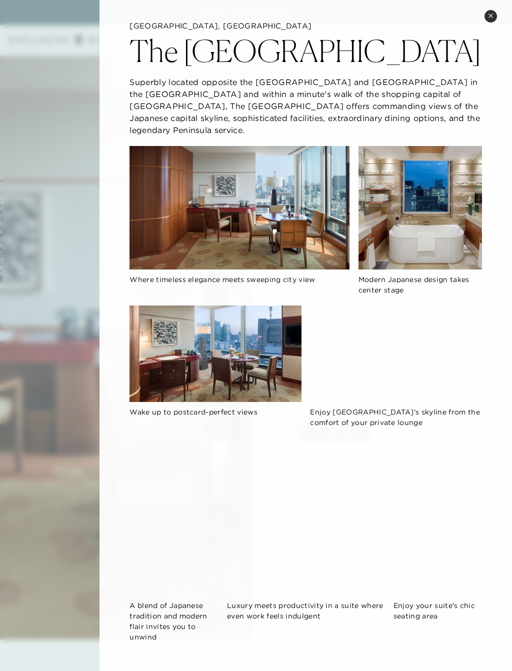
scroll to position [9, 0]
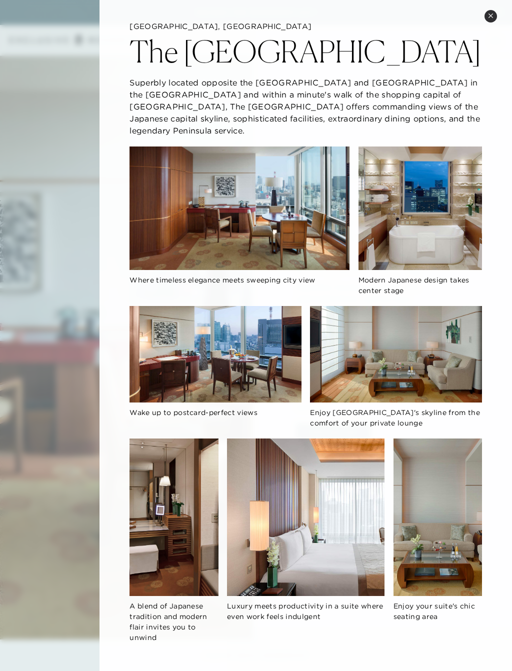
click at [496, 14] on button "Close quickview" at bounding box center [491, 16] width 13 height 13
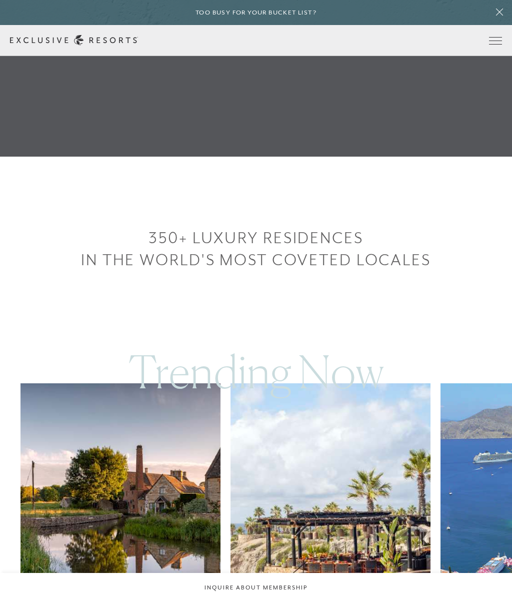
scroll to position [1301, 0]
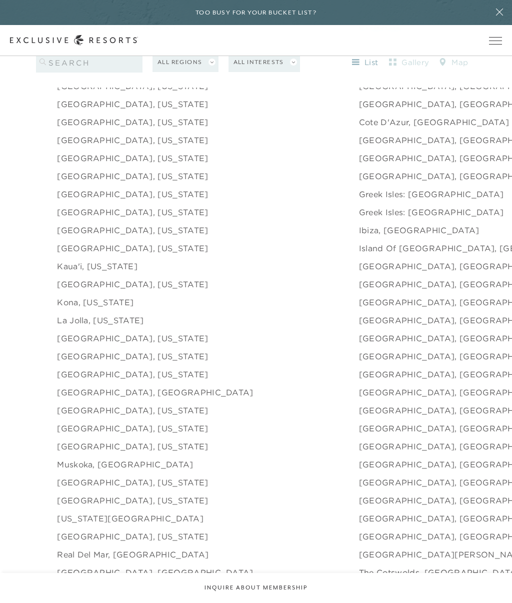
click at [359, 512] on link "[GEOGRAPHIC_DATA], [GEOGRAPHIC_DATA]" at bounding box center [457, 518] width 197 height 12
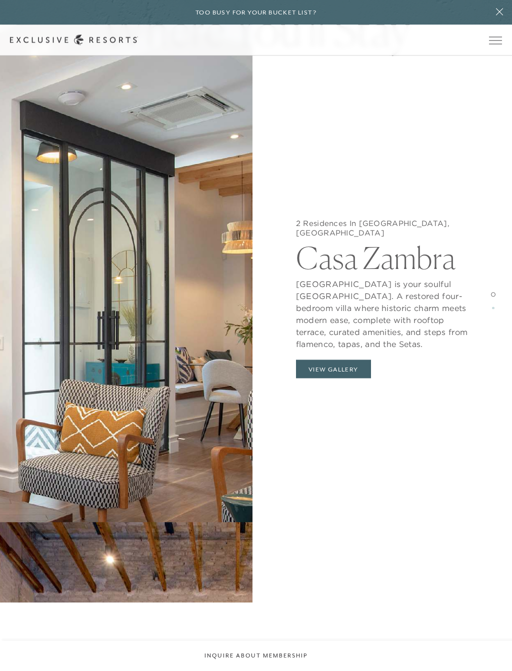
scroll to position [1161, 0]
click at [353, 360] on button "View Gallery" at bounding box center [333, 369] width 75 height 19
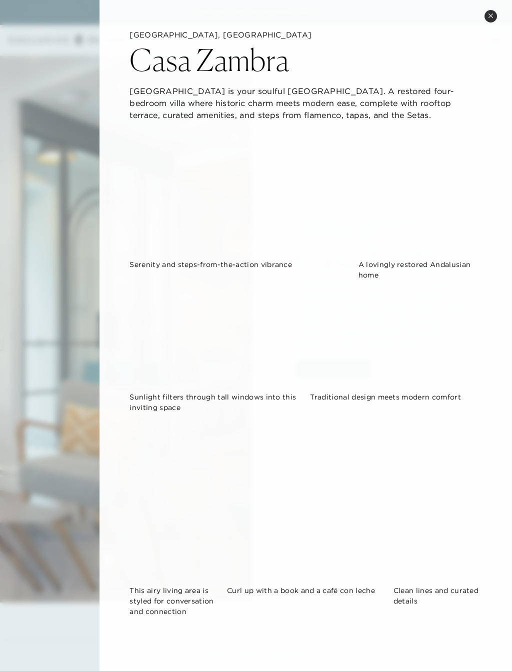
scroll to position [0, 0]
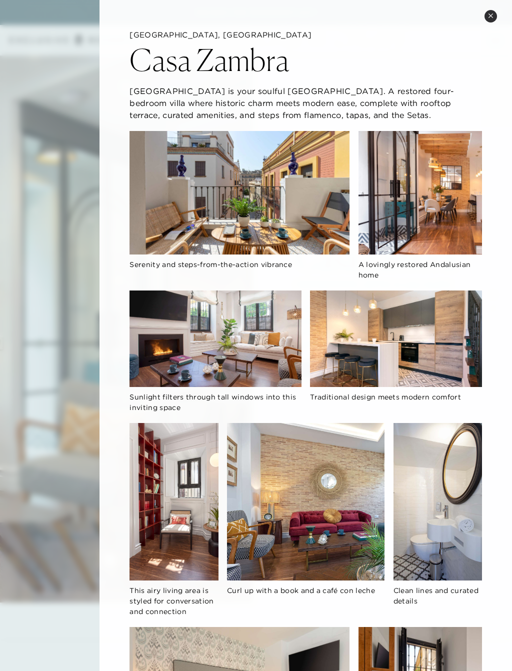
click at [494, 12] on button "Close quickview" at bounding box center [491, 16] width 13 height 13
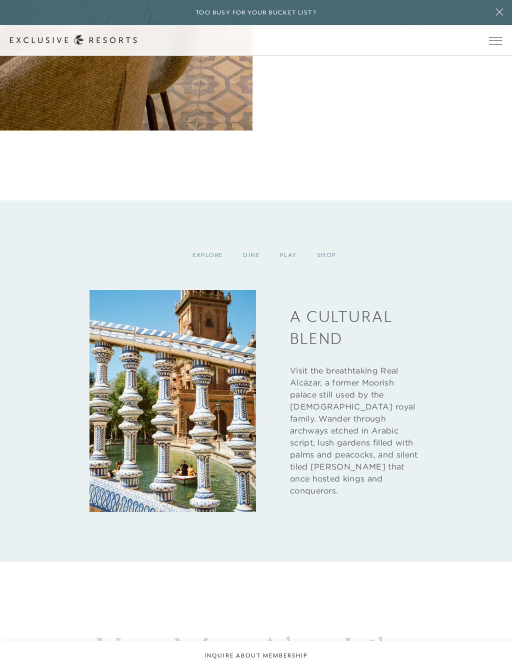
scroll to position [2955, 0]
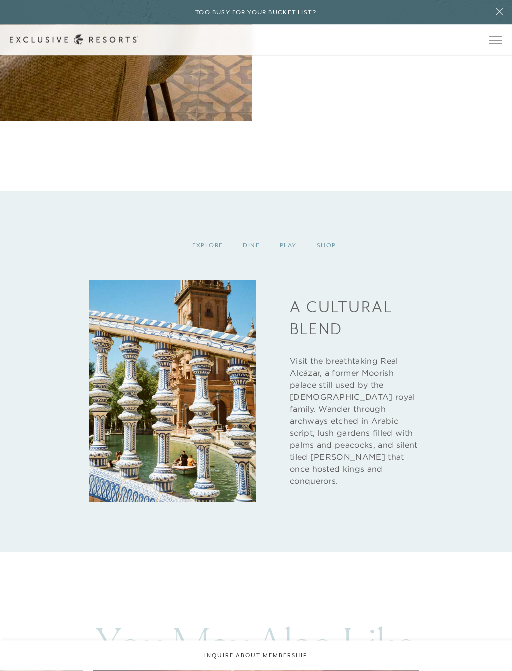
click at [325, 245] on div "Shop" at bounding box center [327, 247] width 40 height 30
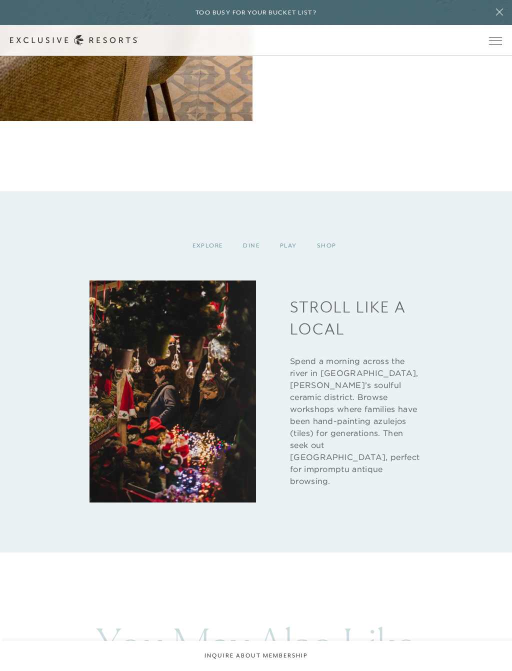
click at [287, 242] on div "Play" at bounding box center [288, 246] width 37 height 30
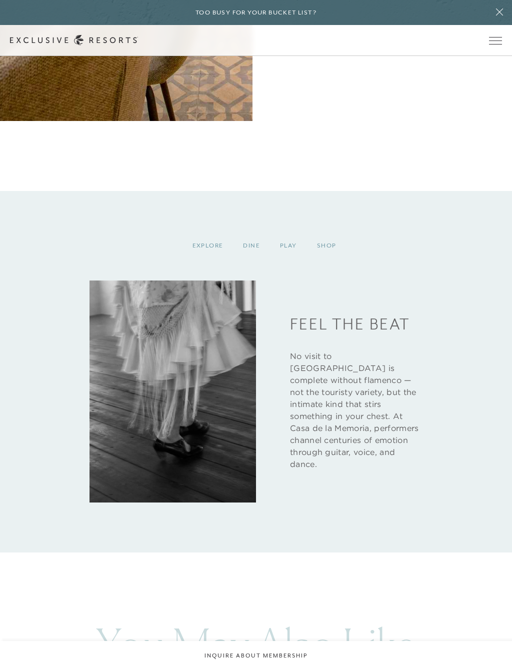
click at [251, 247] on div "Dine" at bounding box center [251, 246] width 37 height 30
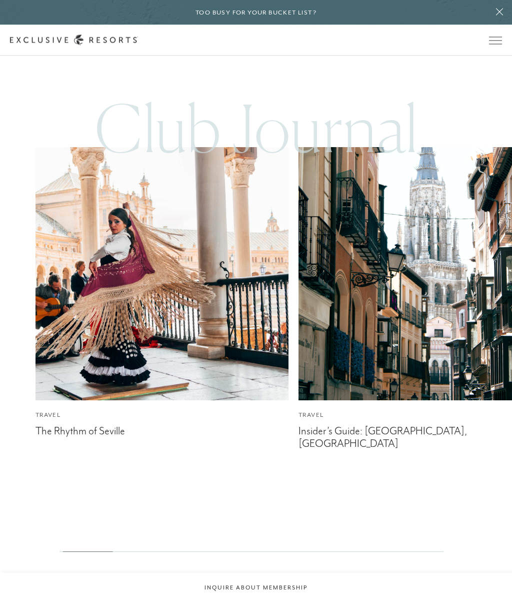
scroll to position [3777, 0]
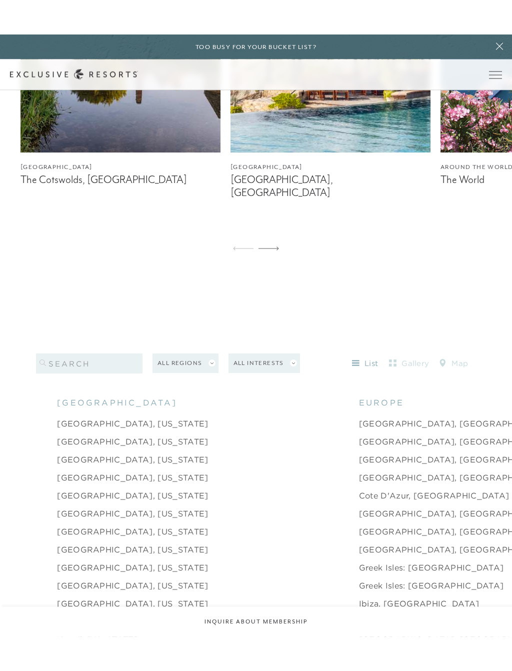
scroll to position [969, 0]
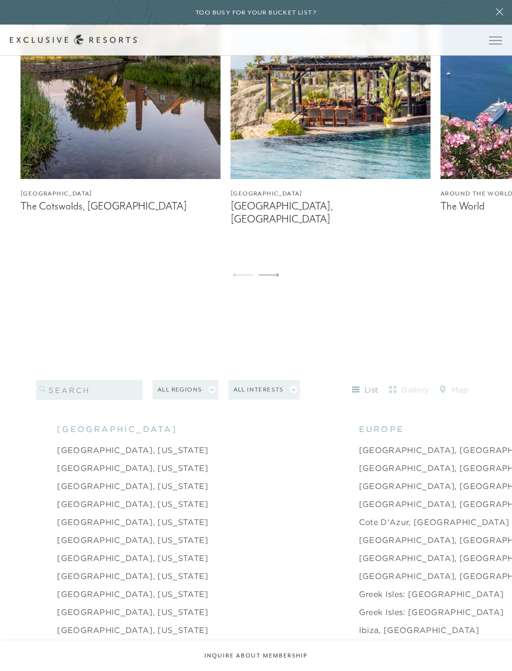
click at [295, 381] on button "All Interests" at bounding box center [265, 391] width 72 height 20
click at [253, 489] on link "Leisure" at bounding box center [265, 496] width 62 height 15
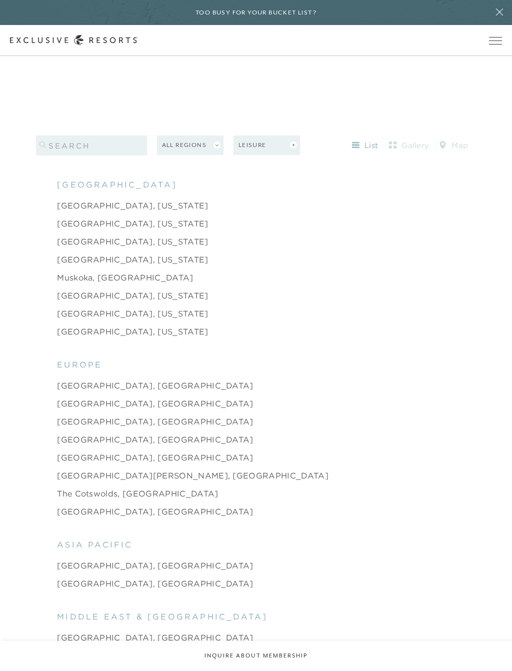
scroll to position [1222, 0]
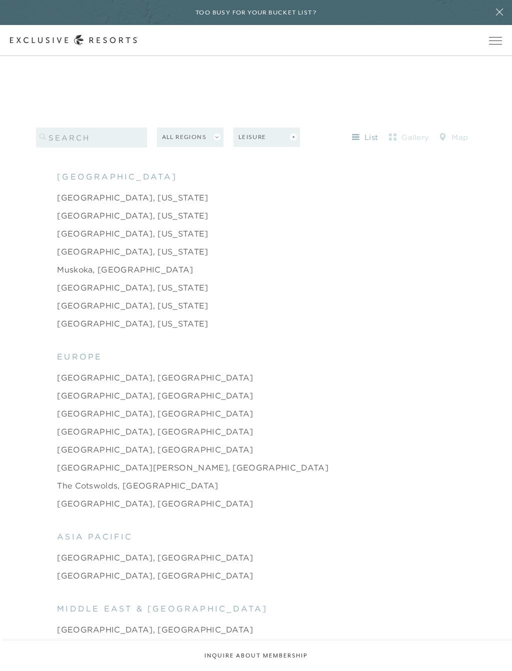
click at [76, 444] on link "[GEOGRAPHIC_DATA], [GEOGRAPHIC_DATA]" at bounding box center [155, 450] width 197 height 12
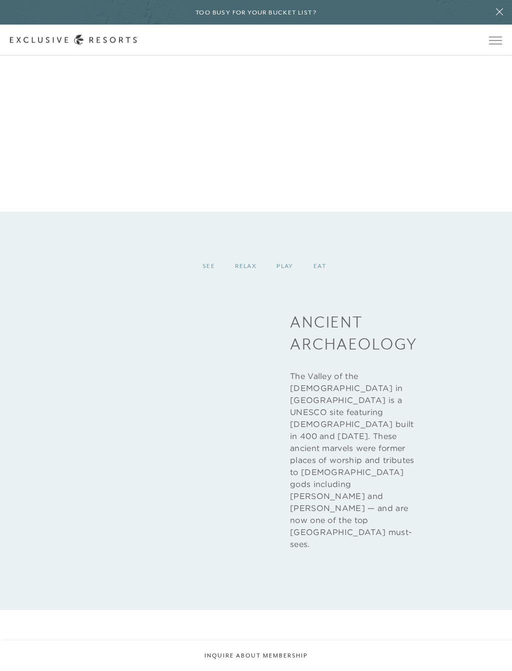
scroll to position [1742, 0]
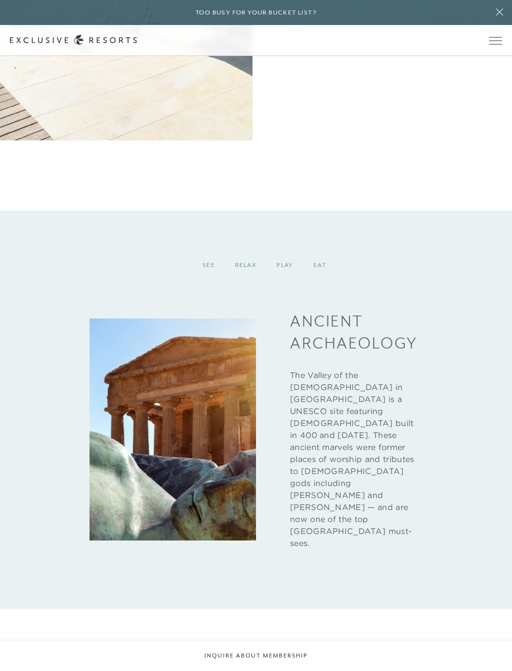
click at [215, 251] on div "See" at bounding box center [209, 266] width 33 height 30
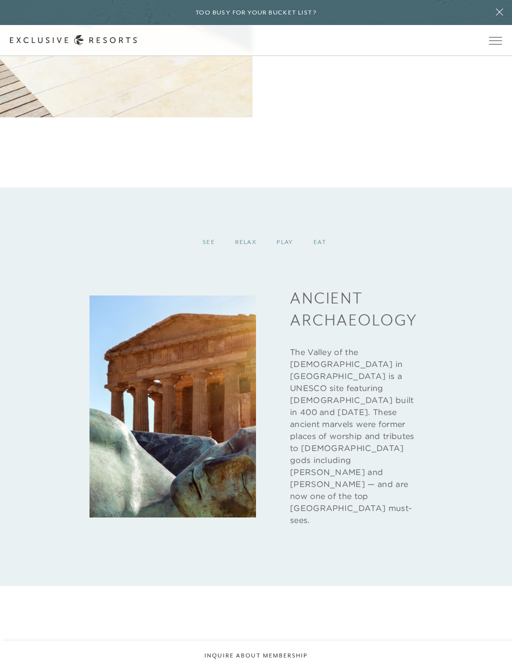
scroll to position [1768, 0]
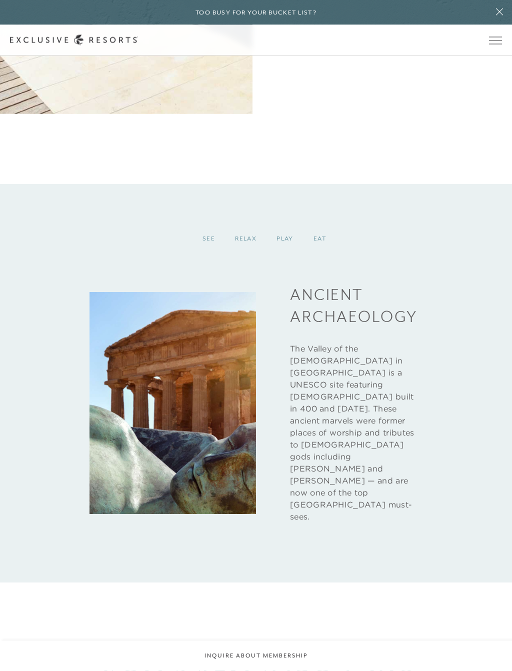
click at [255, 225] on div "Relax" at bounding box center [246, 240] width 42 height 30
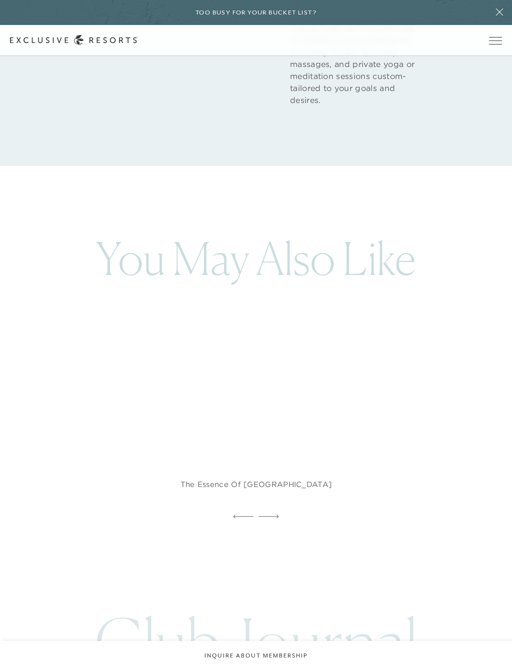
scroll to position [2150, 0]
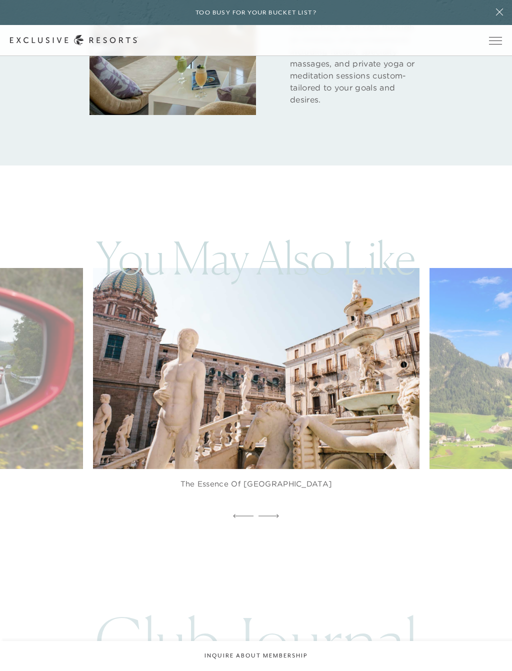
click at [498, 40] on span "Open navigation" at bounding box center [495, 40] width 13 height 7
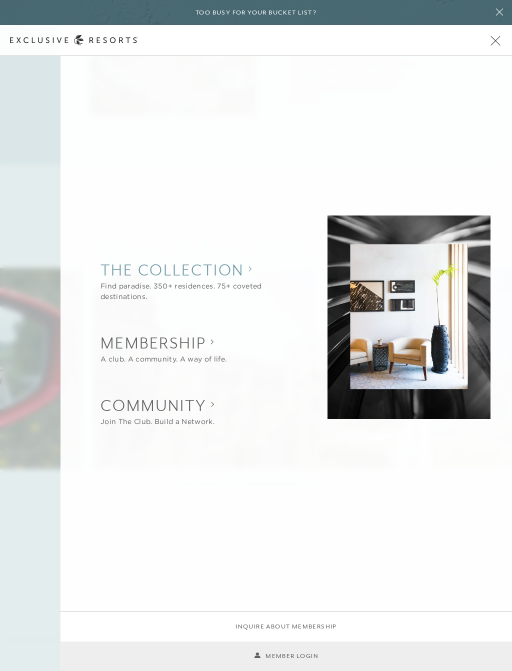
click at [120, 270] on collection "The Collection" at bounding box center [199, 270] width 196 height 22
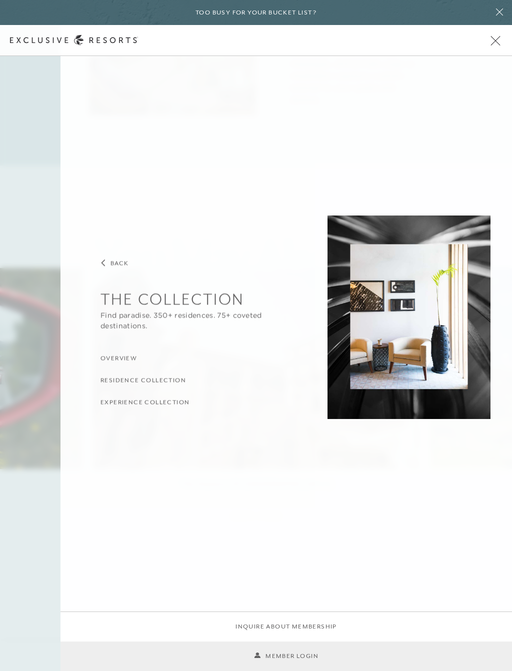
click at [116, 380] on h3 "Residence Collection" at bounding box center [144, 381] width 86 height 10
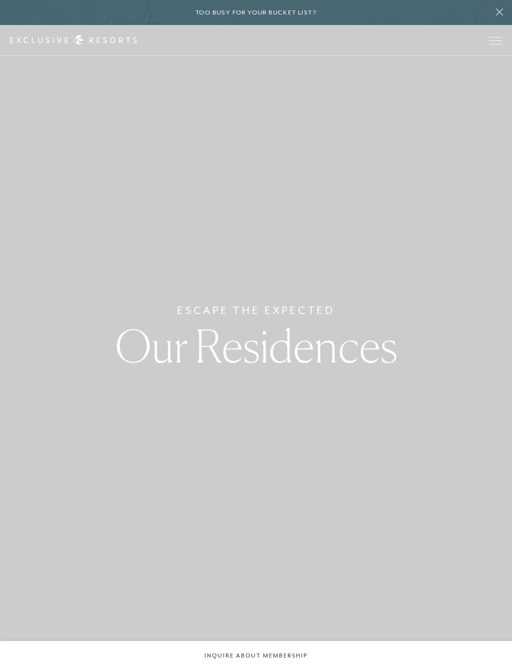
click at [459, 569] on div "Escape The Expected Our Residences" at bounding box center [256, 335] width 512 height 671
click at [491, 42] on span "Open navigation" at bounding box center [495, 40] width 13 height 7
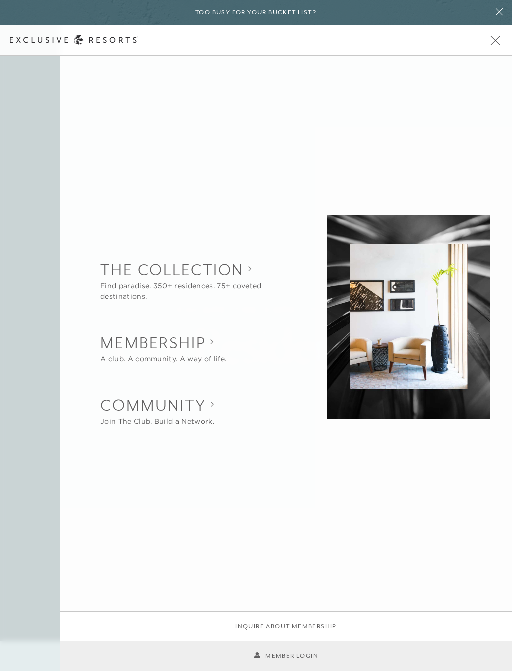
click at [502, 38] on button "Open navigation" at bounding box center [495, 40] width 13 height 7
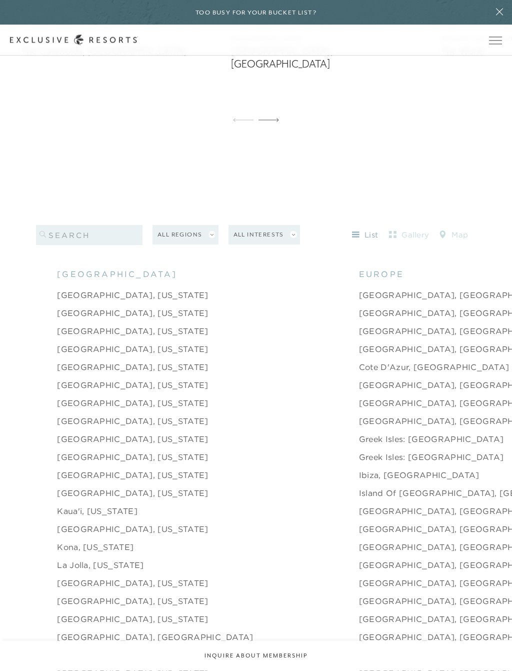
scroll to position [1124, 0]
click at [359, 289] on link "[GEOGRAPHIC_DATA], [GEOGRAPHIC_DATA]" at bounding box center [457, 295] width 197 height 12
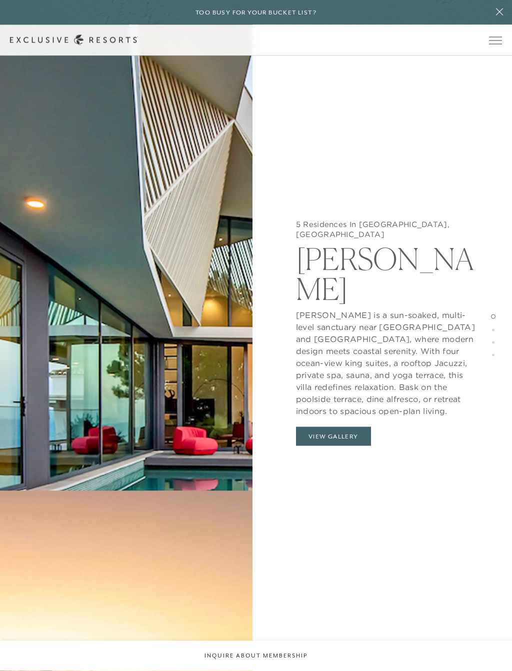
scroll to position [1346, 0]
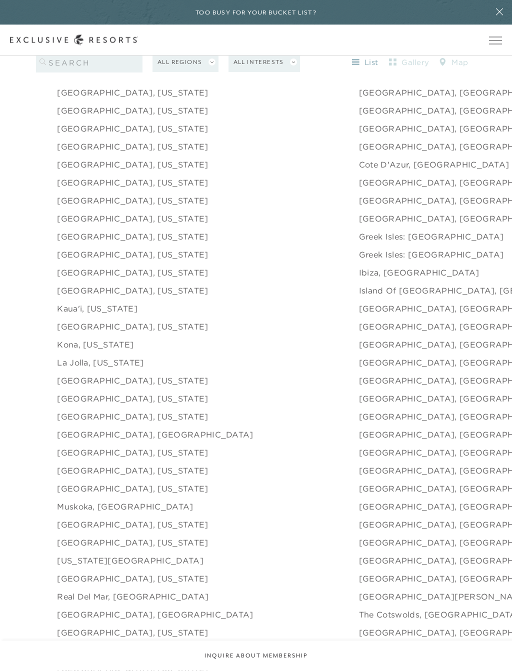
scroll to position [1324, 0]
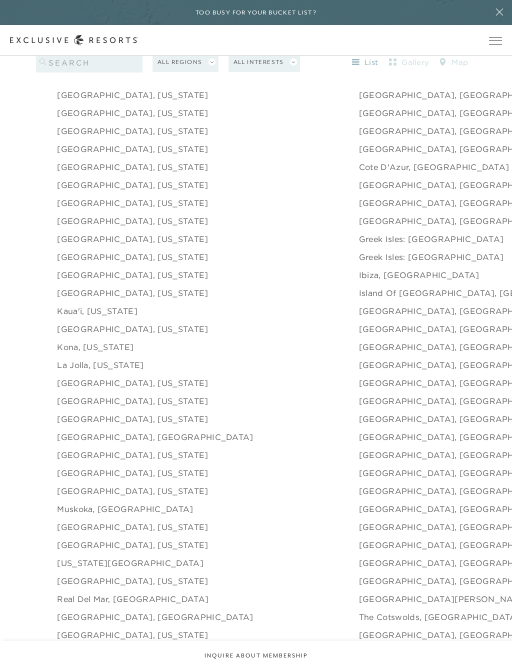
click at [359, 431] on link "[GEOGRAPHIC_DATA], [GEOGRAPHIC_DATA]" at bounding box center [457, 437] width 197 height 12
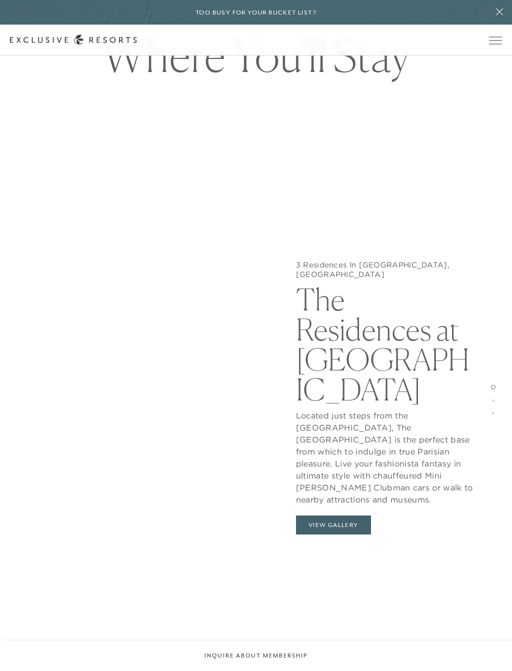
scroll to position [1159, 0]
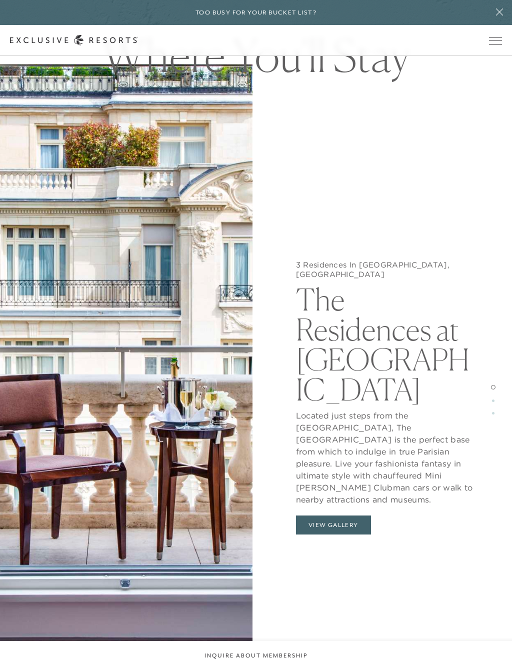
click at [353, 492] on div "3 Residences In Paris, France The Residences at Peninsula Paris Located just st…" at bounding box center [386, 399] width 253 height 671
click at [370, 516] on button "View Gallery" at bounding box center [333, 525] width 75 height 19
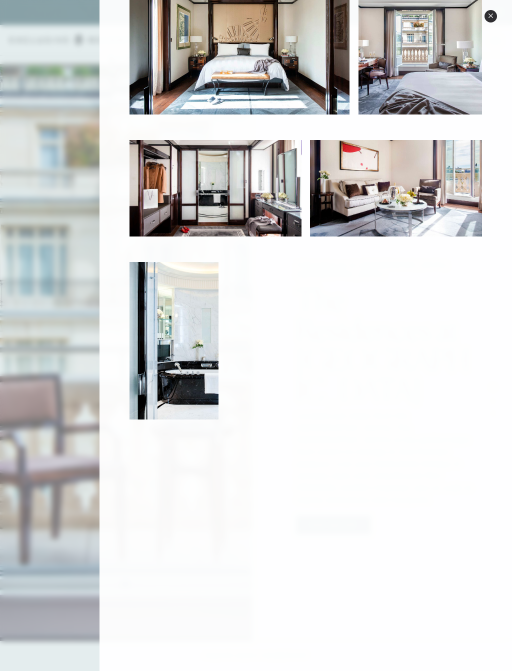
scroll to position [484, 0]
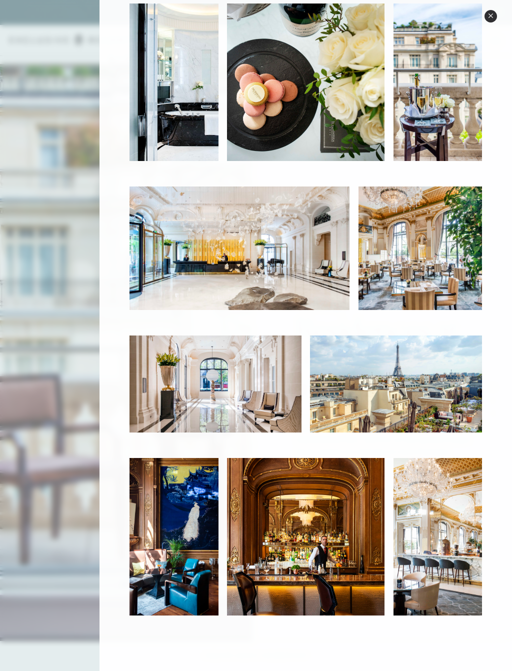
click at [494, 15] on button "Close quickview" at bounding box center [491, 16] width 13 height 13
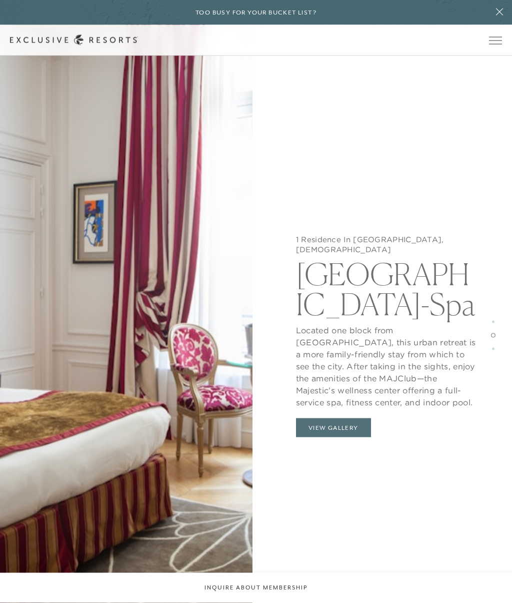
scroll to position [1872, 0]
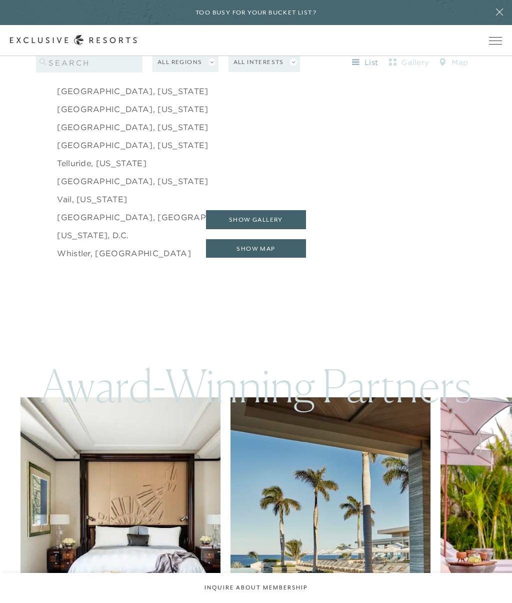
scroll to position [1324, 0]
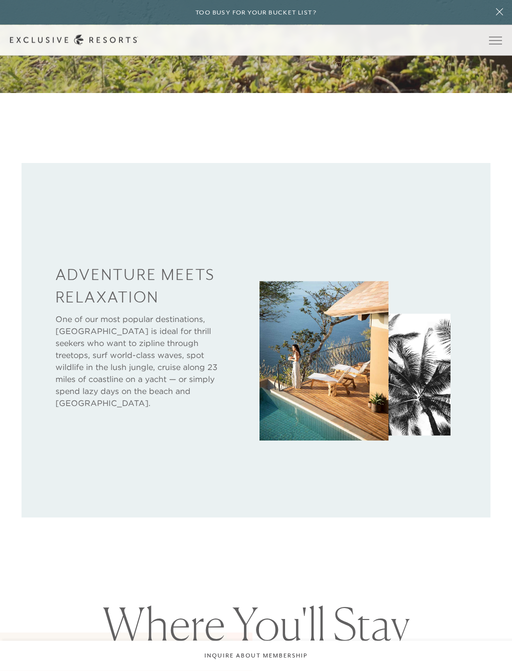
scroll to position [645, 0]
